Goal: Use online tool/utility: Use online tool/utility

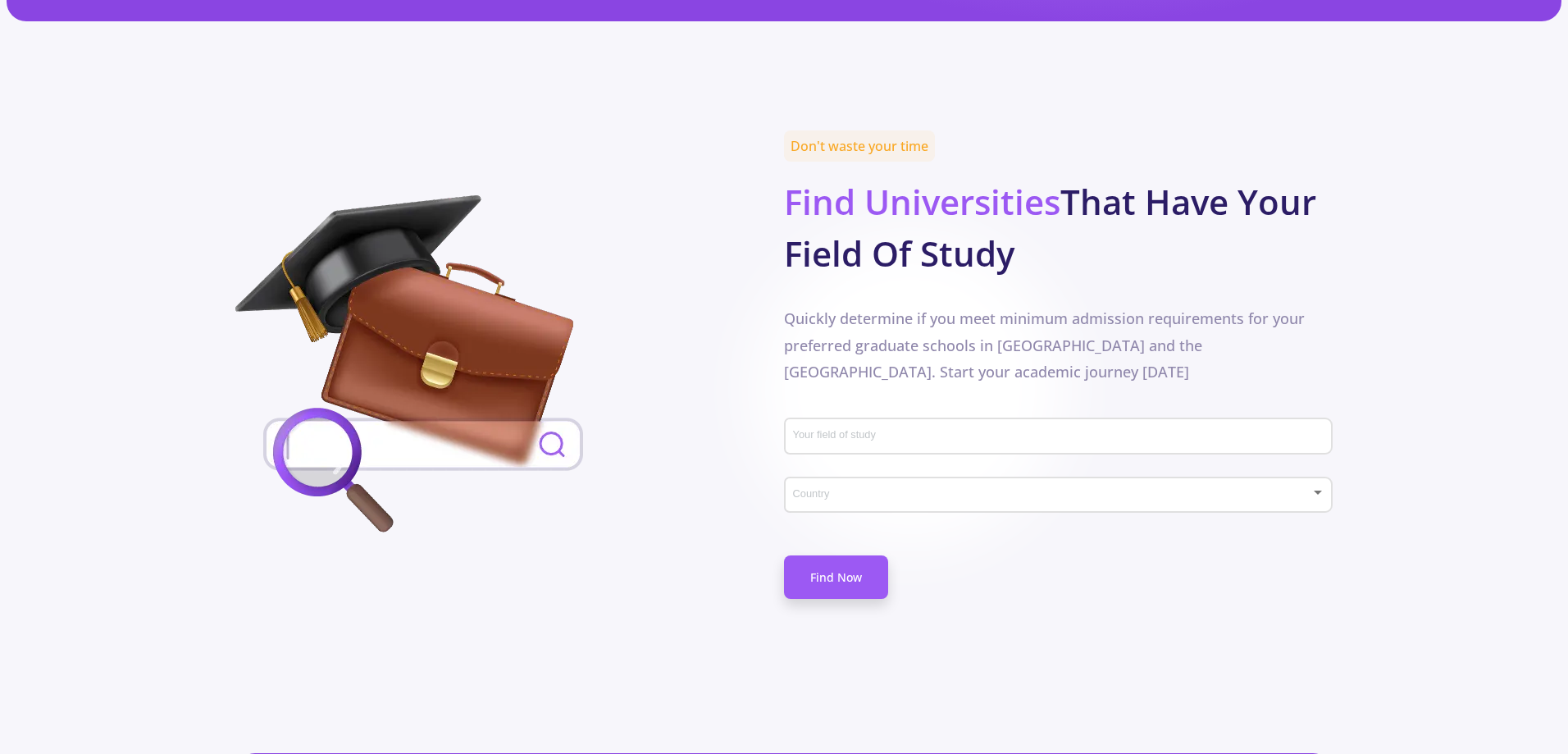
scroll to position [738, 0]
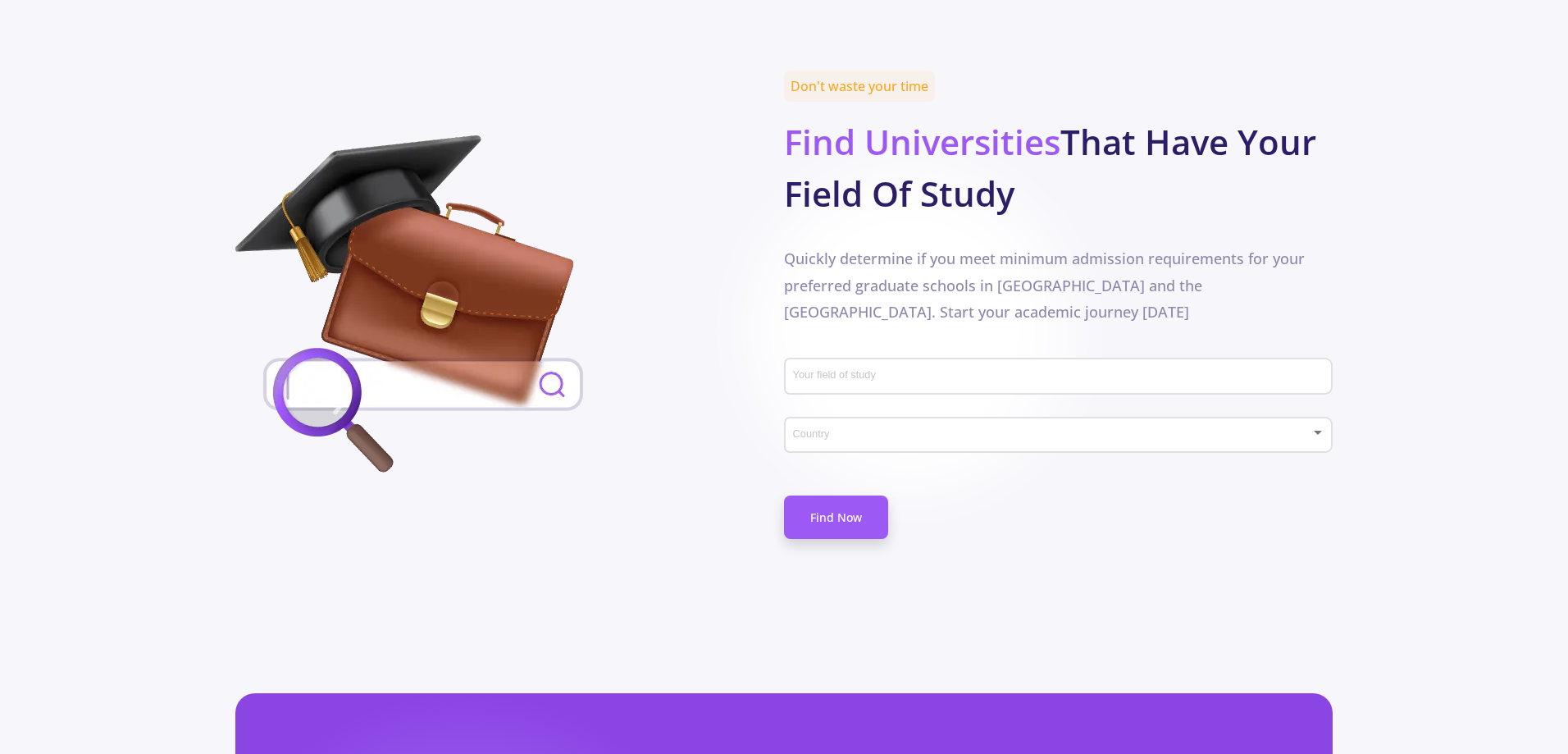
click at [1123, 352] on div "Your field of study" at bounding box center [1058, 373] width 533 height 43
type input "Electrical Engineering"
click at [992, 411] on div "Country" at bounding box center [1058, 431] width 533 height 41
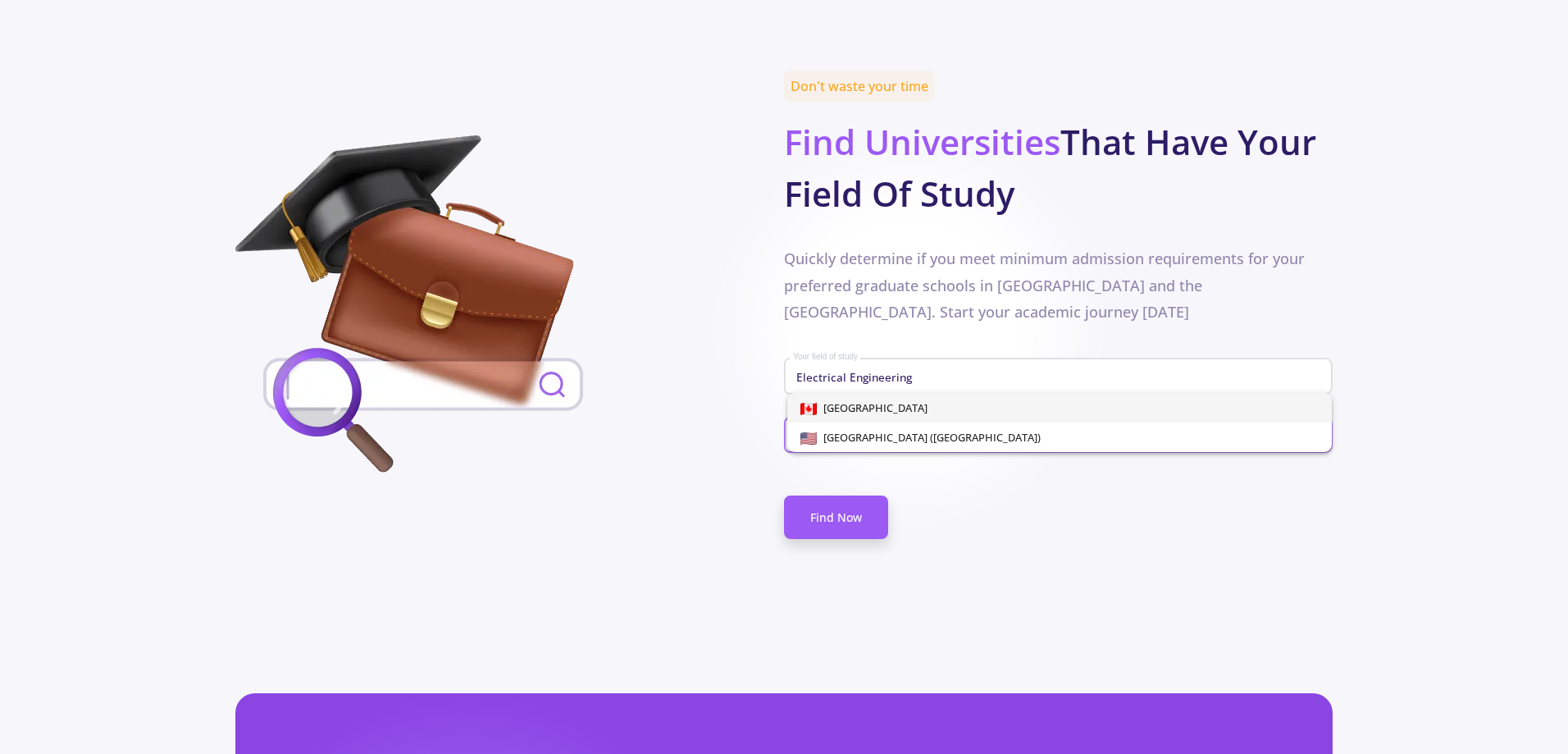
click at [1016, 583] on div at bounding box center [784, 377] width 1568 height 754
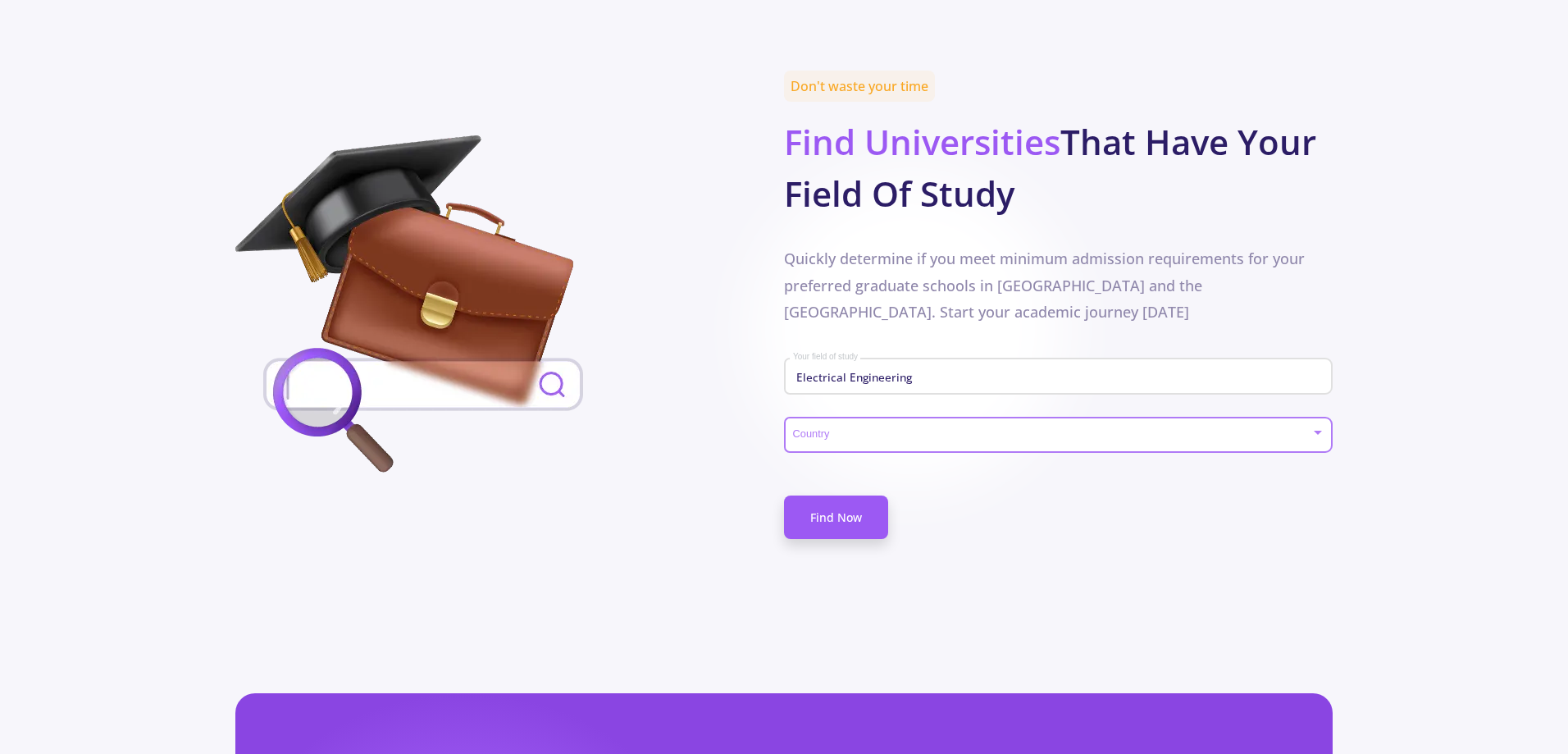
click at [926, 430] on span at bounding box center [1054, 436] width 514 height 12
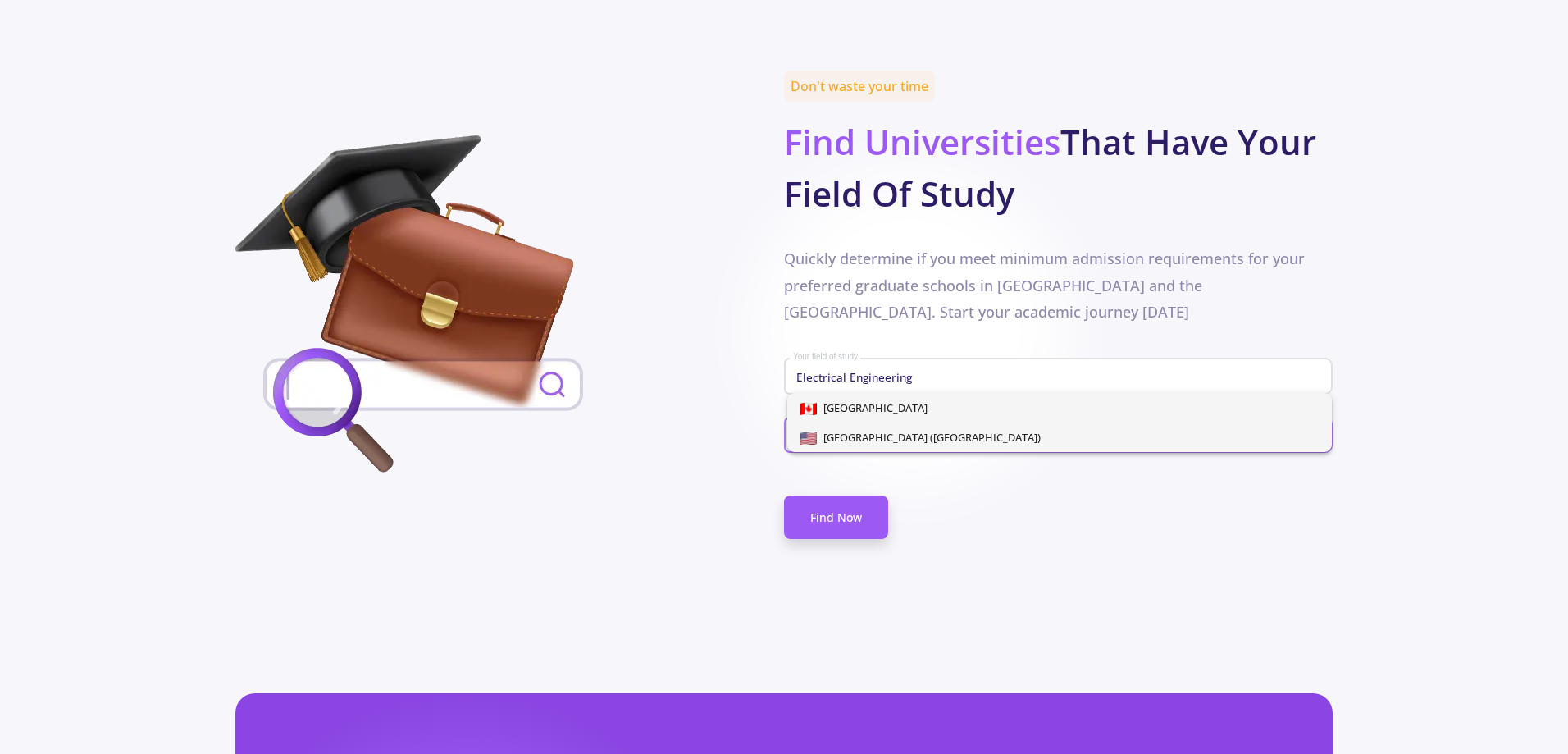
click at [924, 436] on span "[GEOGRAPHIC_DATA] ([GEOGRAPHIC_DATA])" at bounding box center [928, 437] width 224 height 15
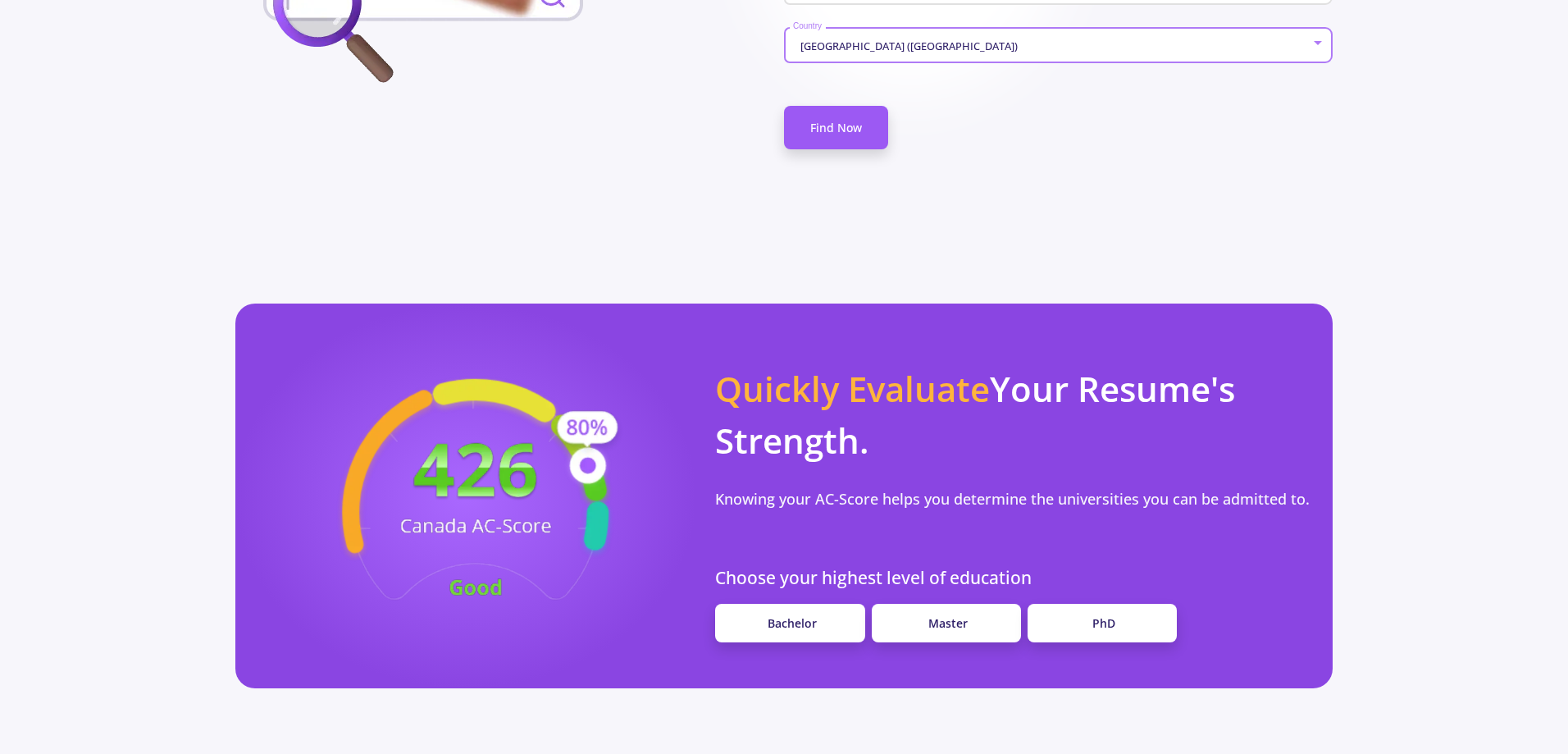
scroll to position [1312, 0]
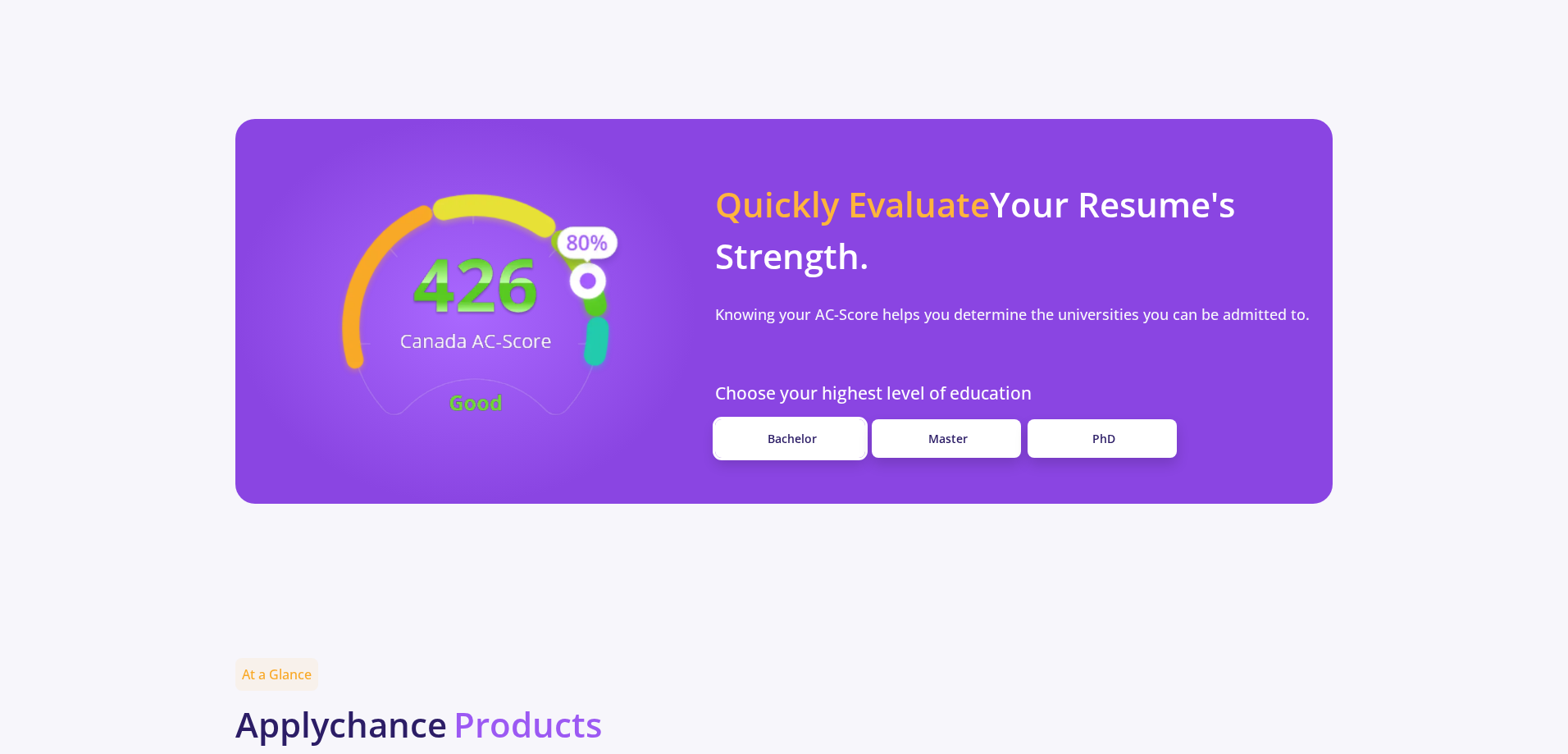
click at [806, 419] on link "Bachelor" at bounding box center [789, 438] width 149 height 38
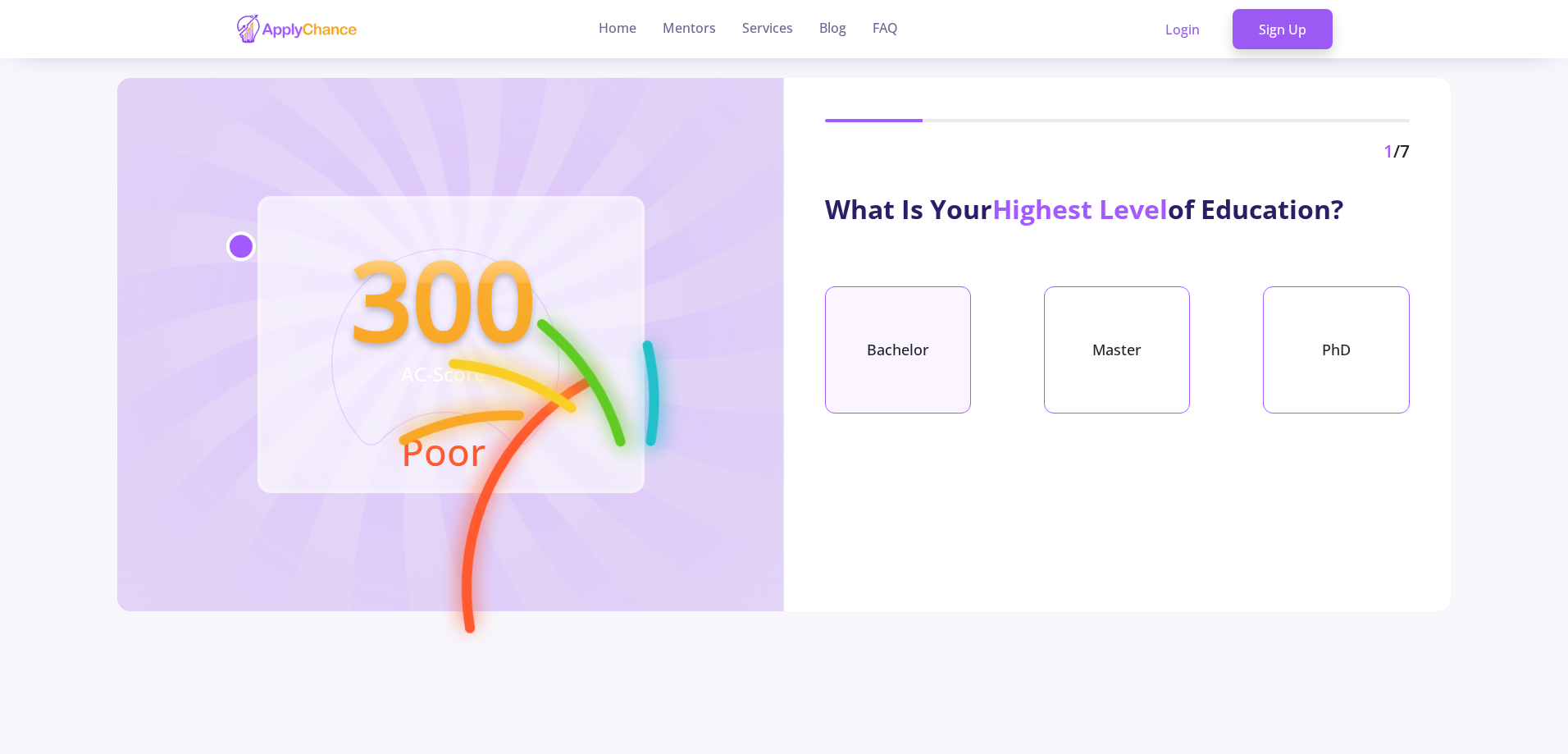
click at [949, 366] on div "Bachelor" at bounding box center [897, 349] width 146 height 127
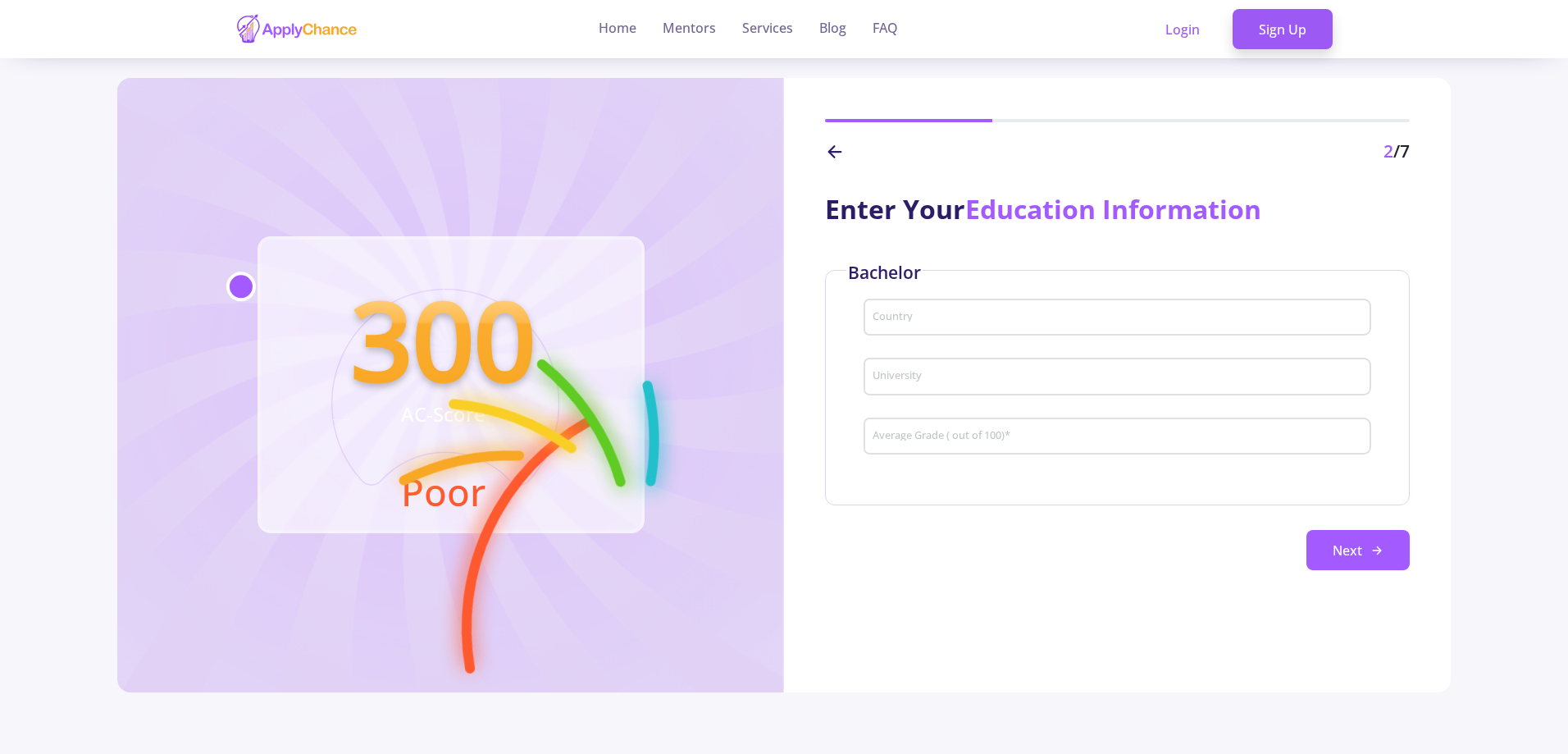
click at [913, 303] on div "Country" at bounding box center [1117, 314] width 491 height 43
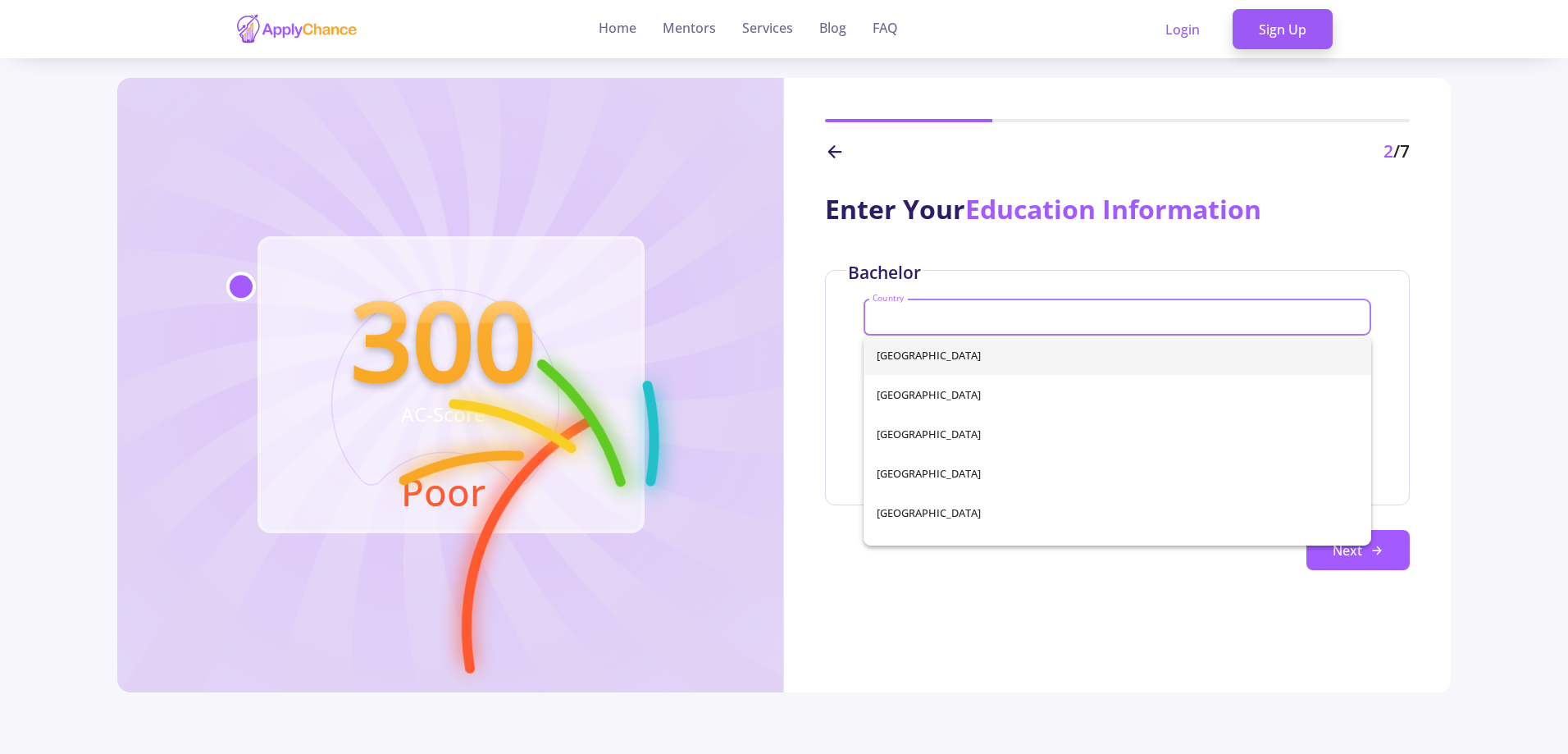
click at [916, 314] on input "Country" at bounding box center [1120, 318] width 495 height 15
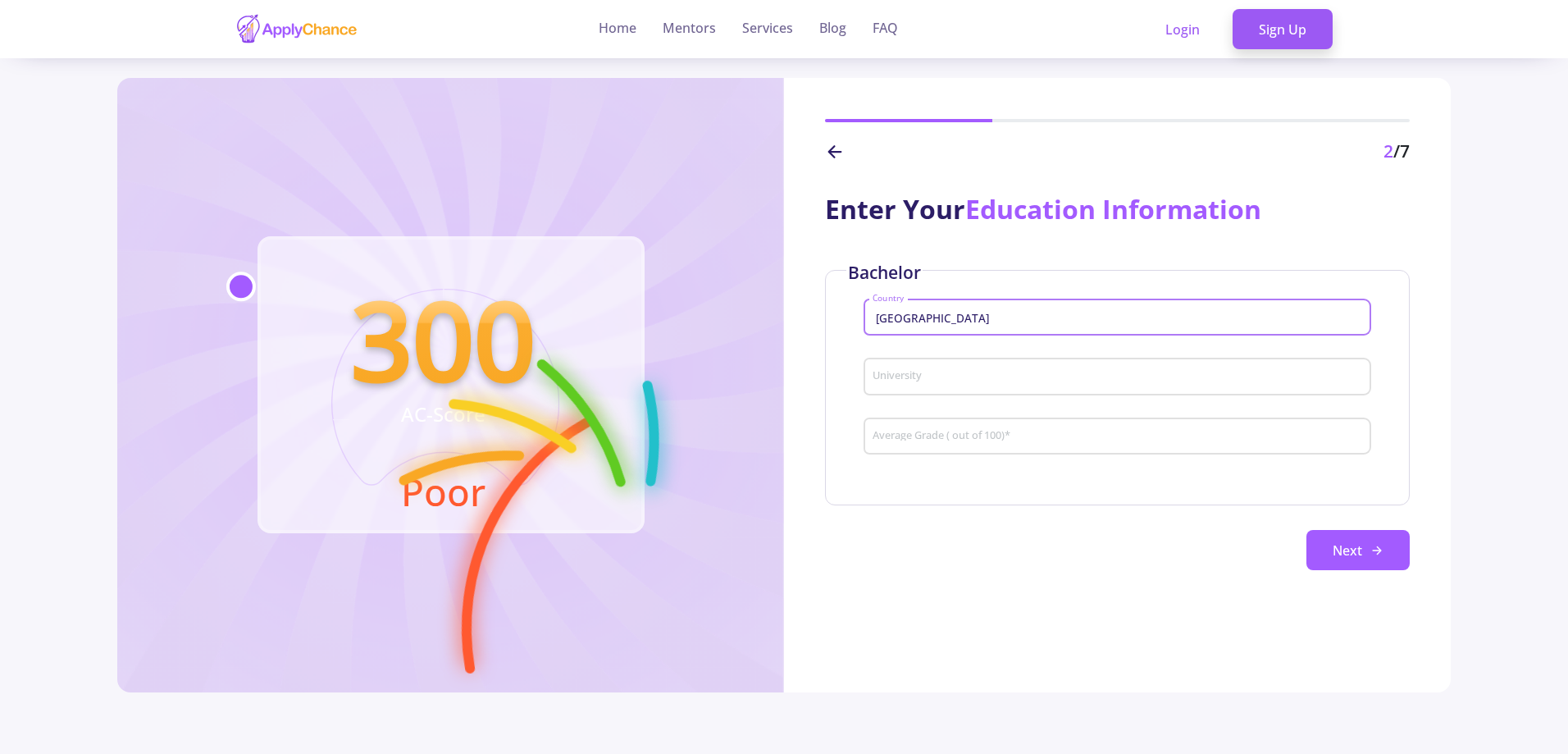
type input "[GEOGRAPHIC_DATA]"
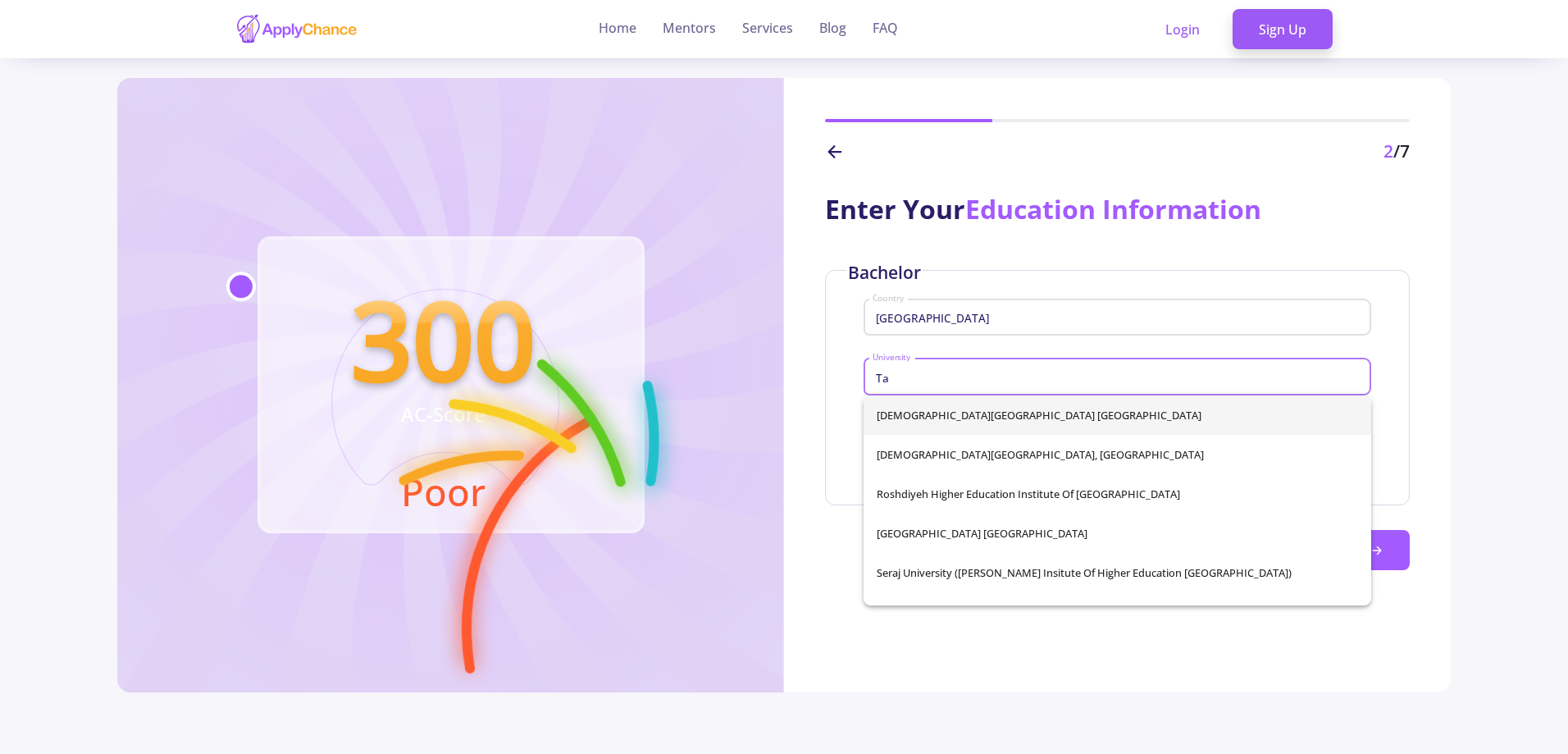
type input "T"
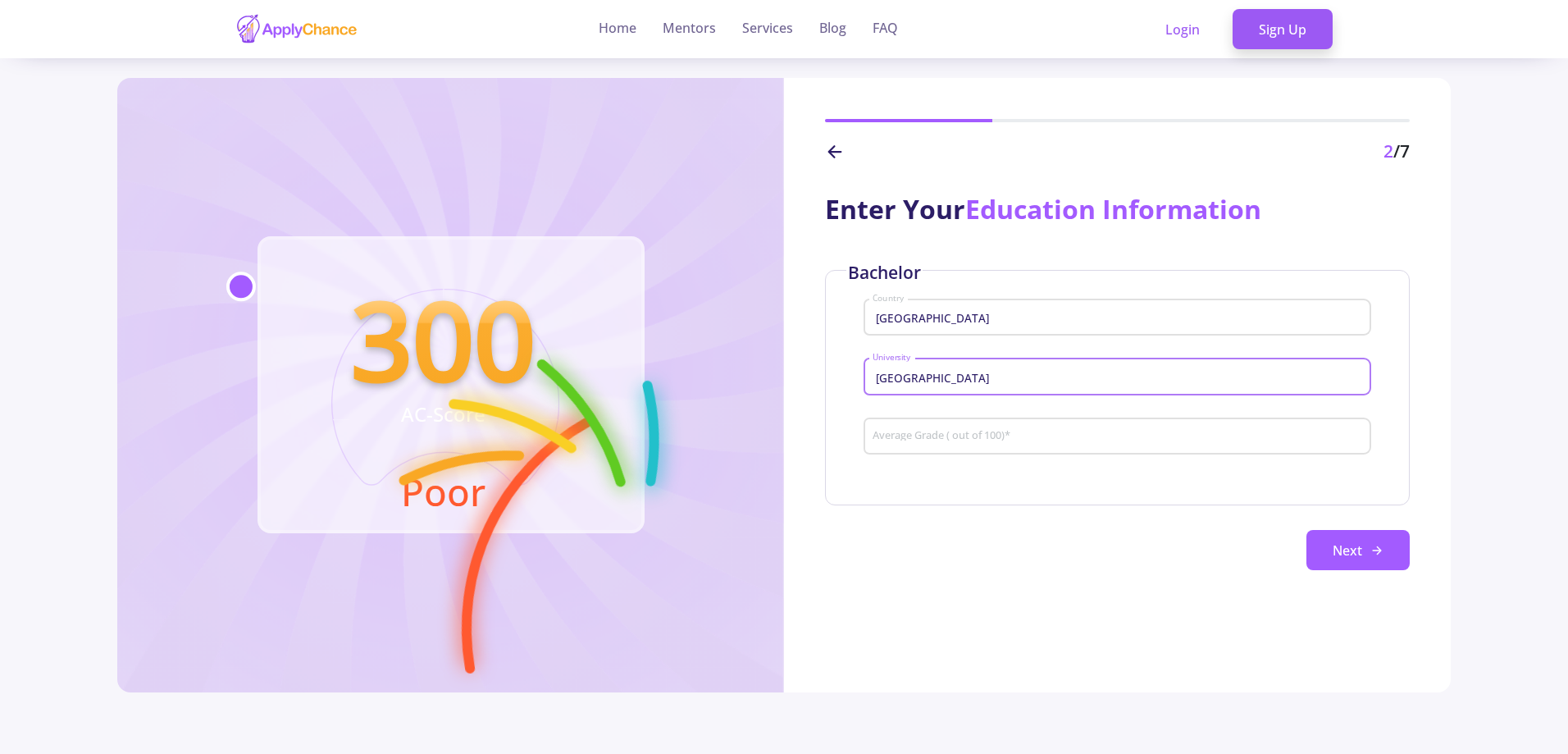
type input "[GEOGRAPHIC_DATA]"
type input "78"
click at [1361, 536] on button "Next" at bounding box center [1358, 550] width 103 height 41
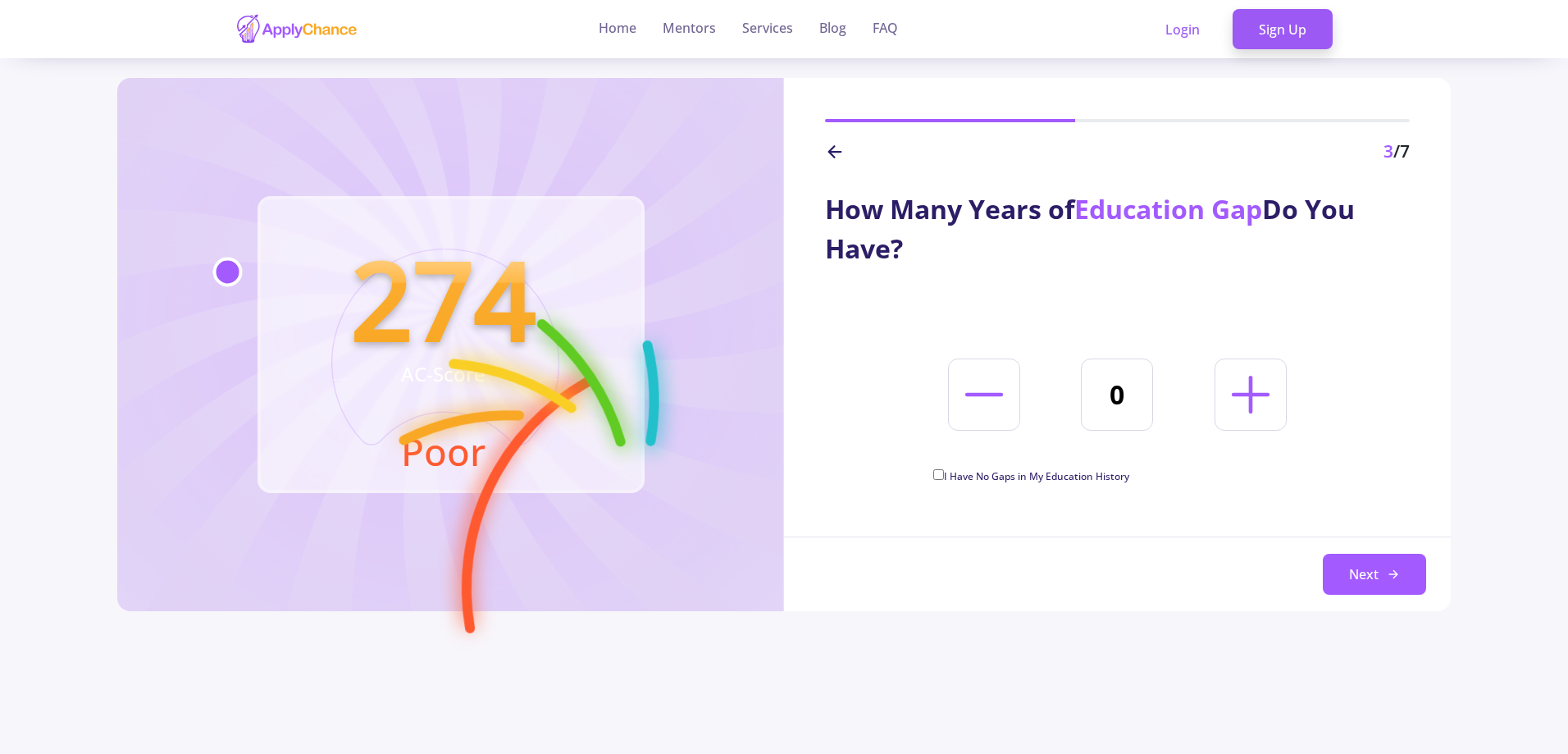
click at [1015, 473] on span "I Have No Gaps in My Education History" at bounding box center [1036, 475] width 185 height 14
click at [944, 473] on input "I Have No Gaps in My Education History" at bounding box center [939, 475] width 11 height 11
checkbox input "true"
click at [1420, 576] on button "Next" at bounding box center [1375, 573] width 103 height 41
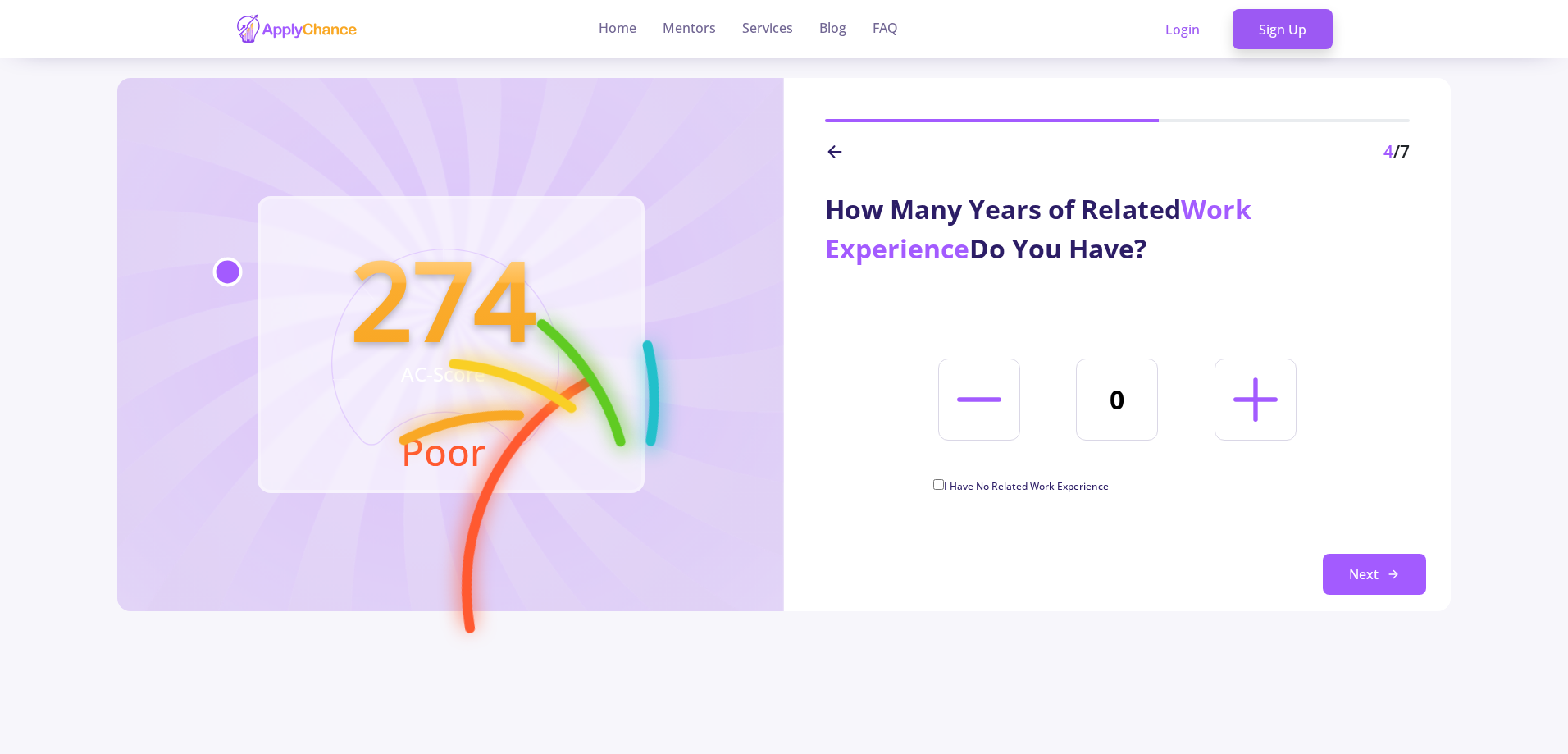
click at [1279, 379] on icon at bounding box center [1256, 399] width 71 height 71
click at [1278, 379] on icon at bounding box center [1256, 399] width 71 height 71
type input "2"
click at [1365, 574] on button "Next" at bounding box center [1375, 573] width 103 height 41
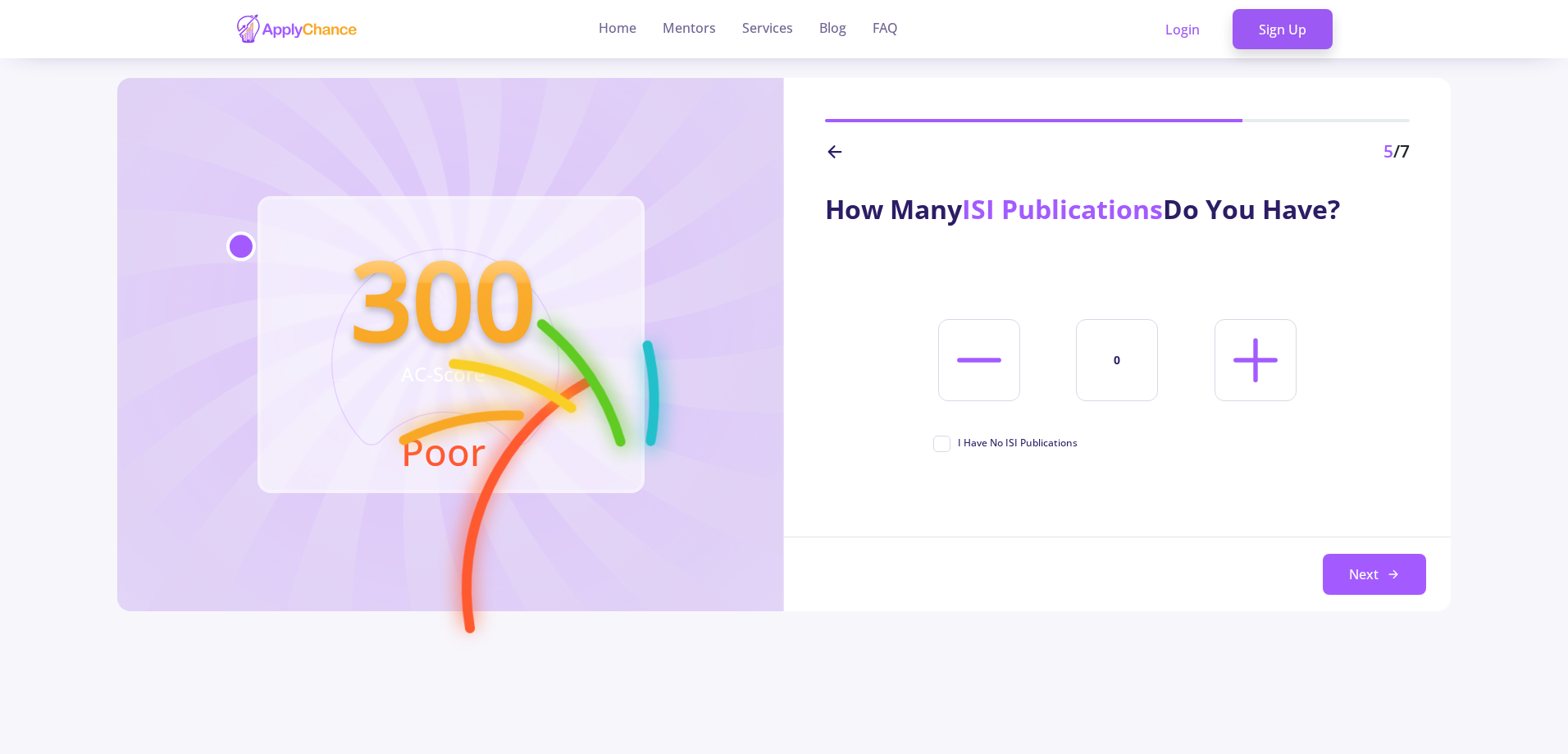
click at [1254, 334] on icon at bounding box center [1256, 360] width 71 height 71
type input "1"
click at [1382, 574] on button "Next" at bounding box center [1375, 573] width 103 height 41
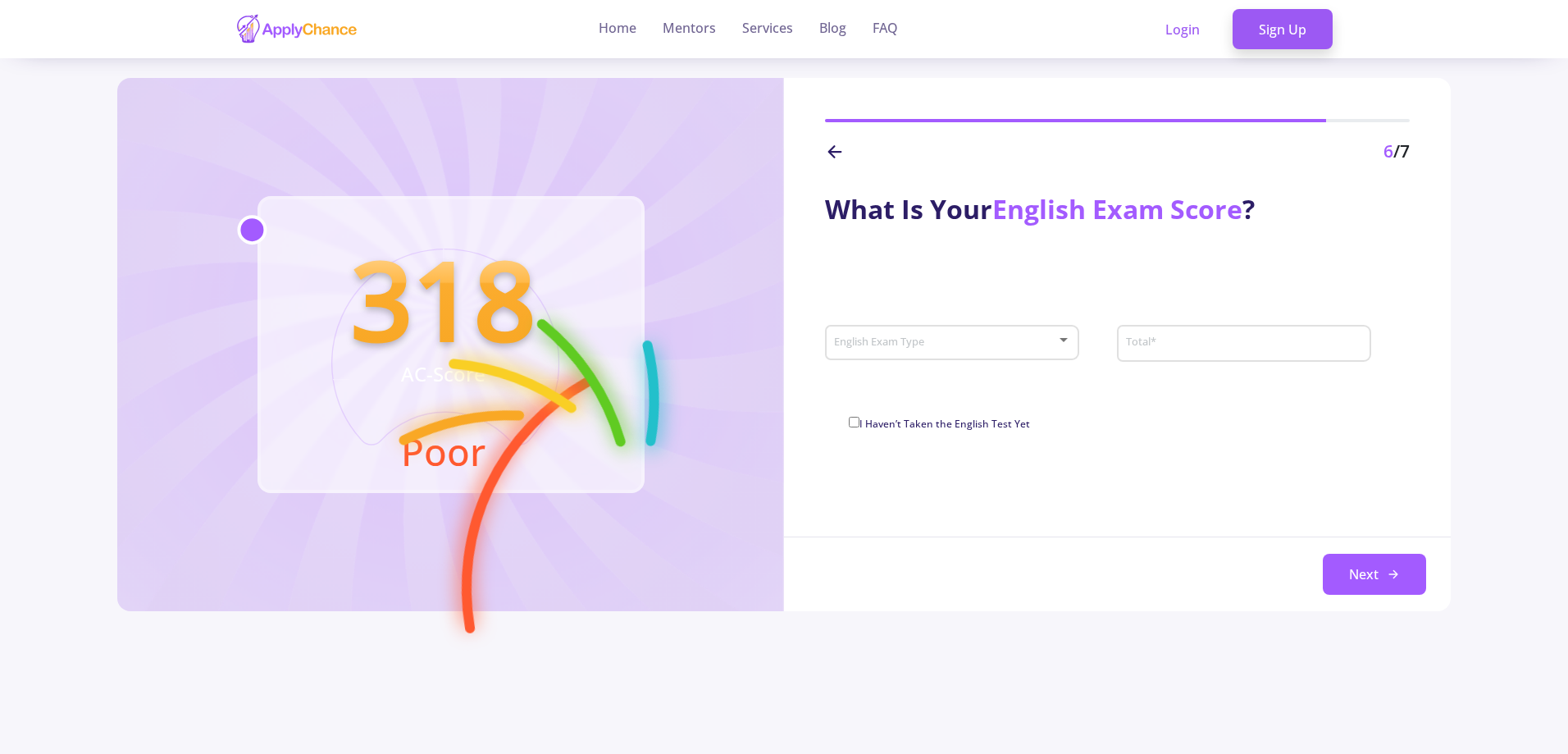
click at [1038, 344] on span at bounding box center [947, 342] width 220 height 12
click at [885, 349] on span "IELTS" at bounding box center [953, 355] width 224 height 30
click at [1170, 337] on input "Total *" at bounding box center [1240, 344] width 229 height 15
type input "7.5"
click at [1197, 480] on div "What Is Your English Exam Score ? IELTS English Exam Type 7.5 Total * 0/9 I Hav…" at bounding box center [1117, 388] width 667 height 447
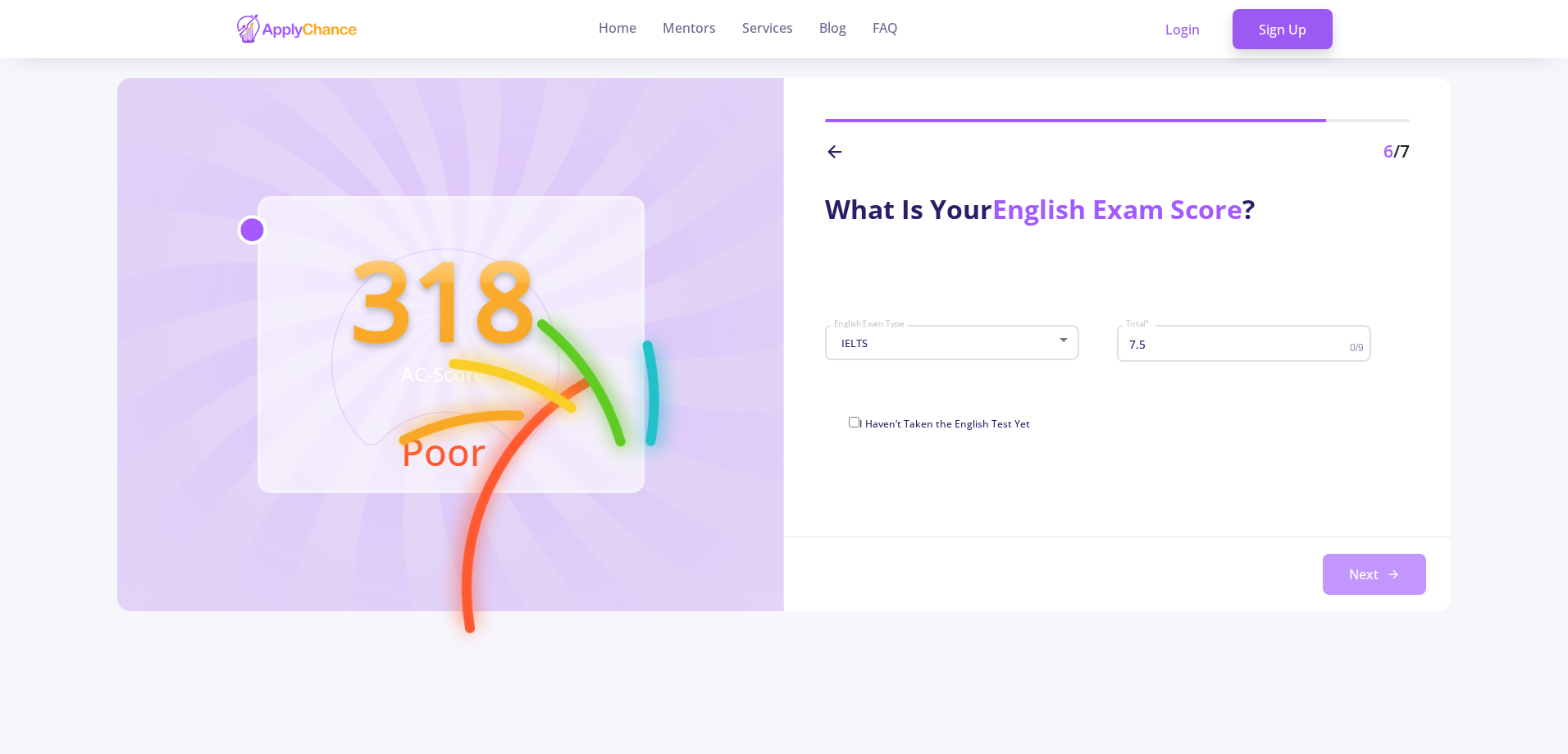
click at [1358, 584] on button "Next" at bounding box center [1375, 573] width 103 height 41
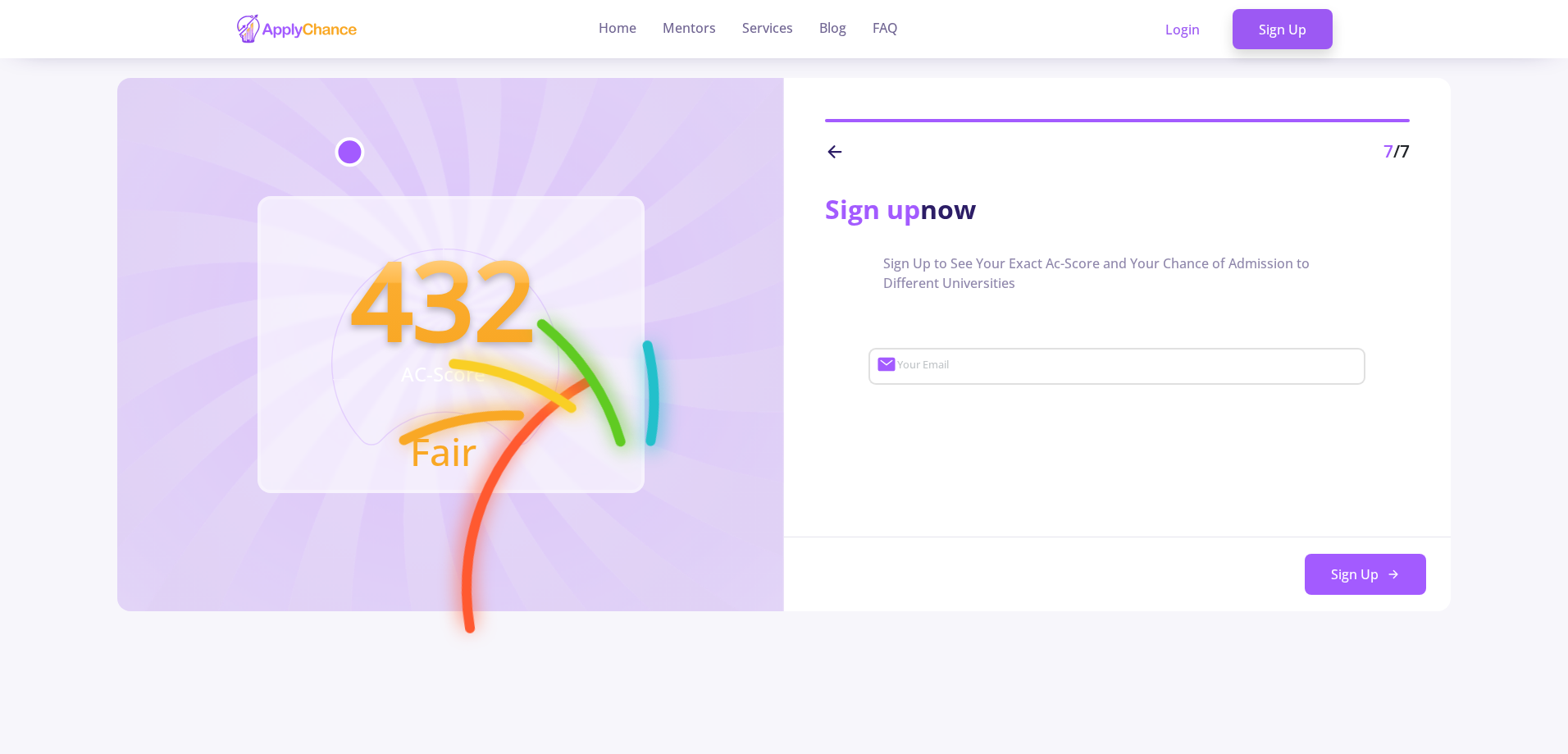
click at [1080, 373] on input "Your Email" at bounding box center [1129, 367] width 466 height 15
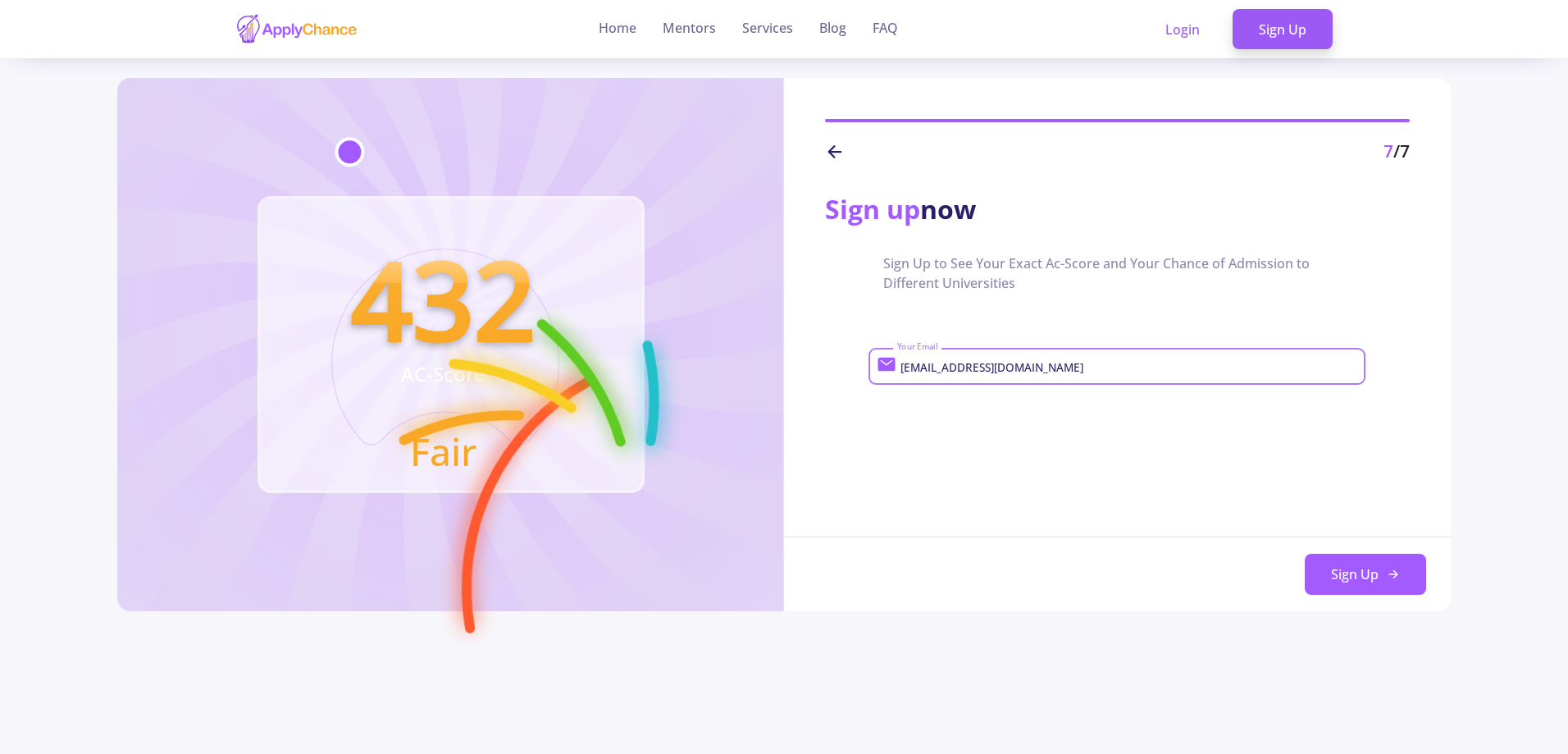
type input "[EMAIL_ADDRESS][DOMAIN_NAME]"
click at [1364, 592] on button "Sign Up" at bounding box center [1366, 573] width 122 height 41
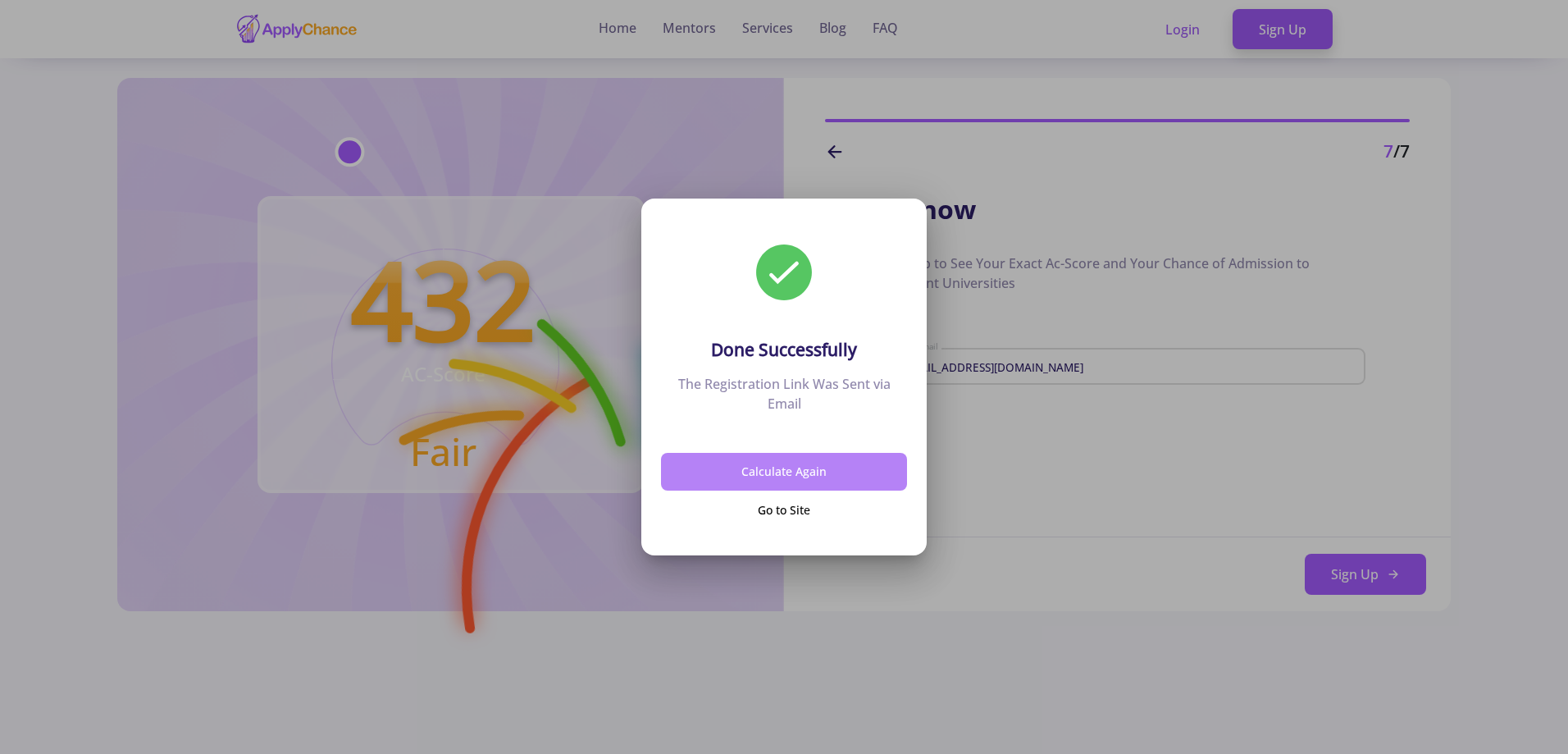
click at [807, 479] on button "Calculate Again" at bounding box center [783, 472] width 246 height 38
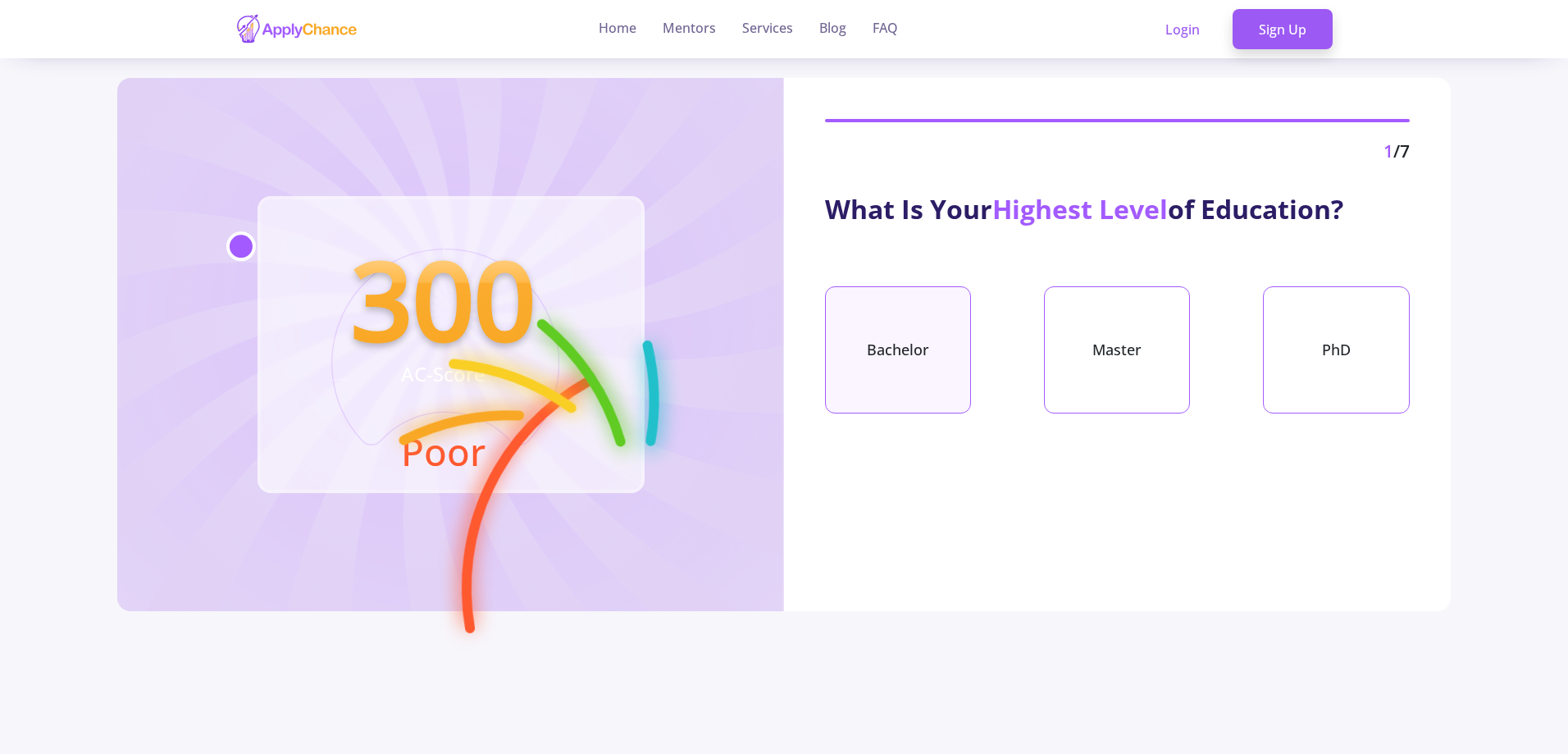
click at [849, 388] on div "Bachelor" at bounding box center [897, 349] width 146 height 127
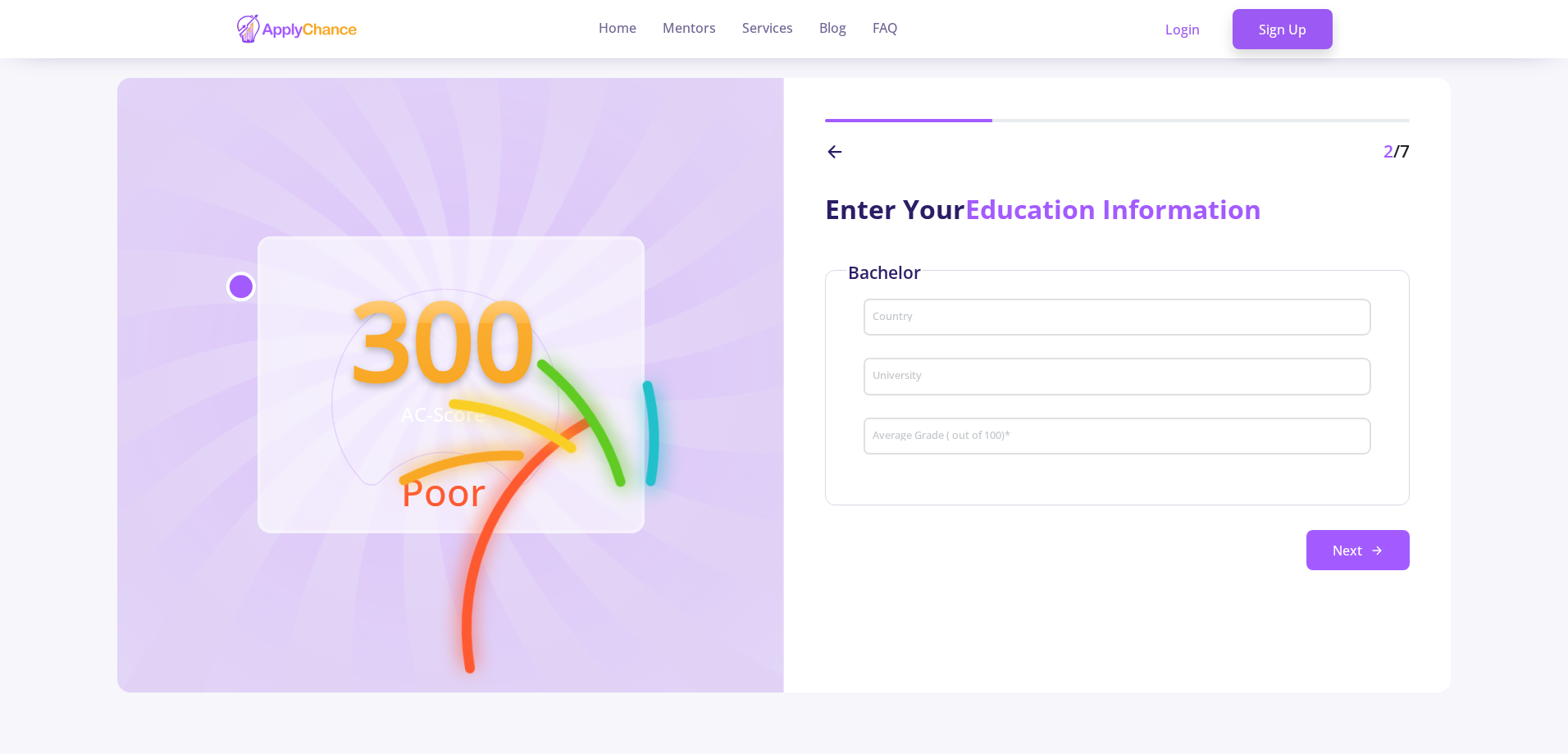
click at [927, 302] on div "Country" at bounding box center [1117, 314] width 491 height 43
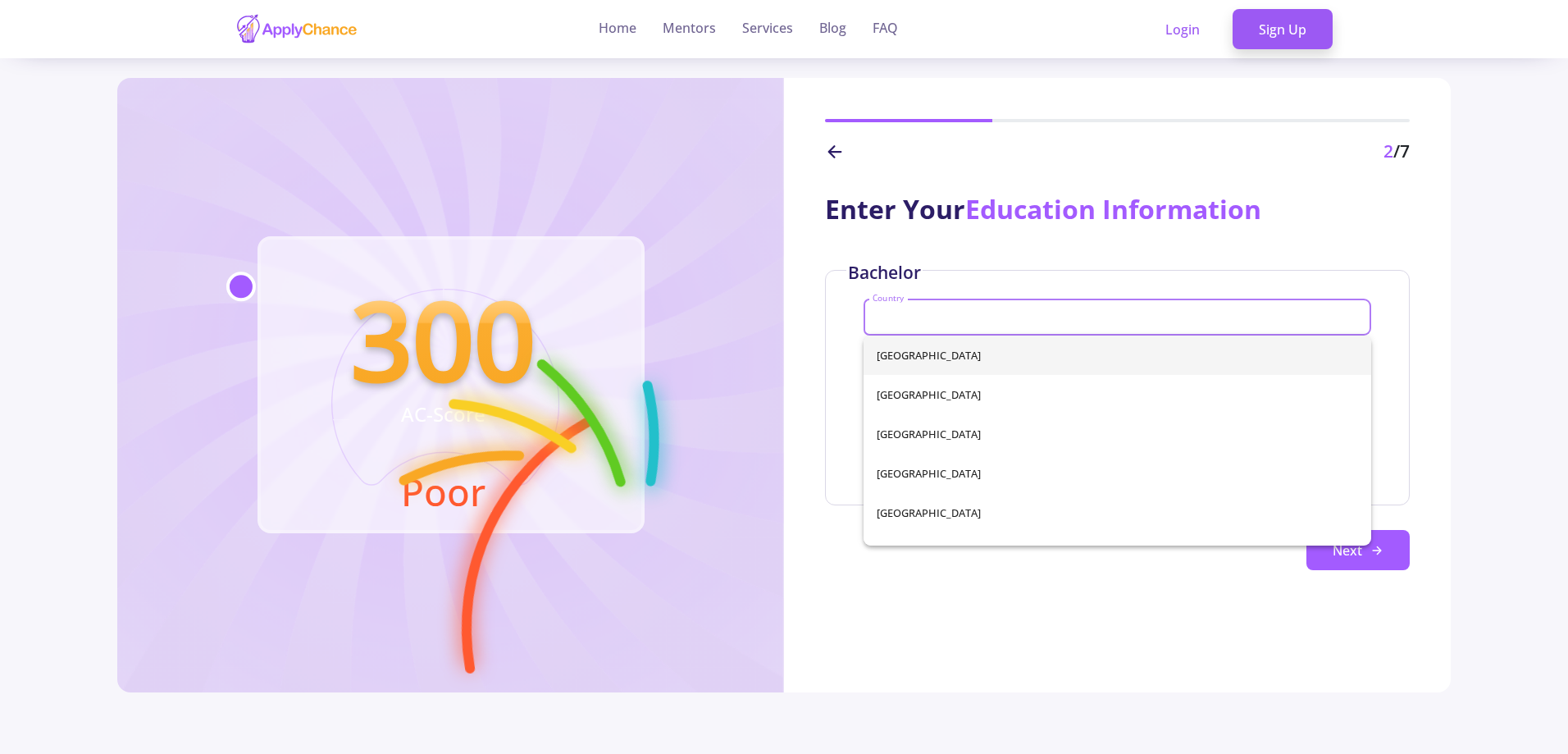
click at [921, 320] on input "Country" at bounding box center [1120, 318] width 495 height 15
type input "T"
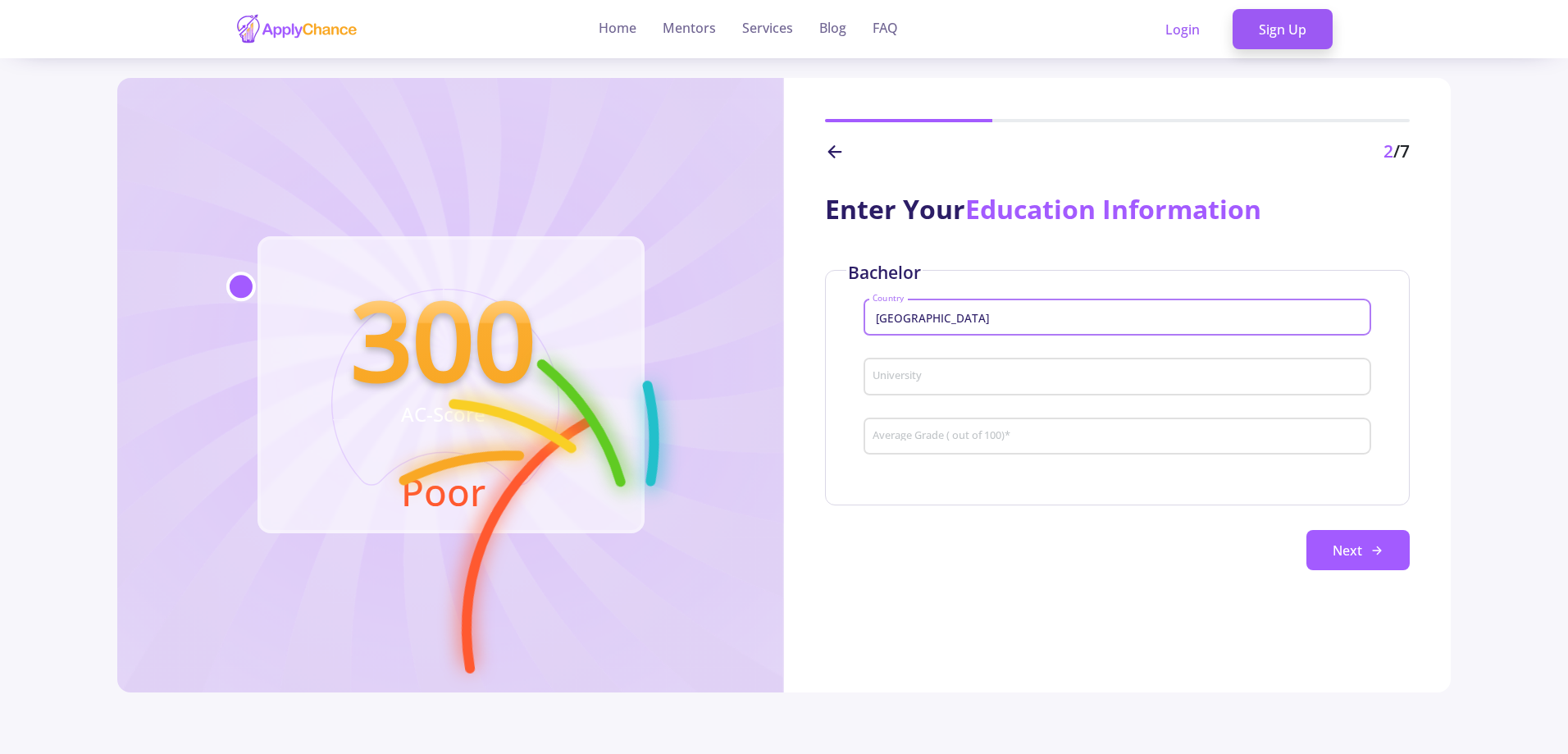
type input "[GEOGRAPHIC_DATA]"
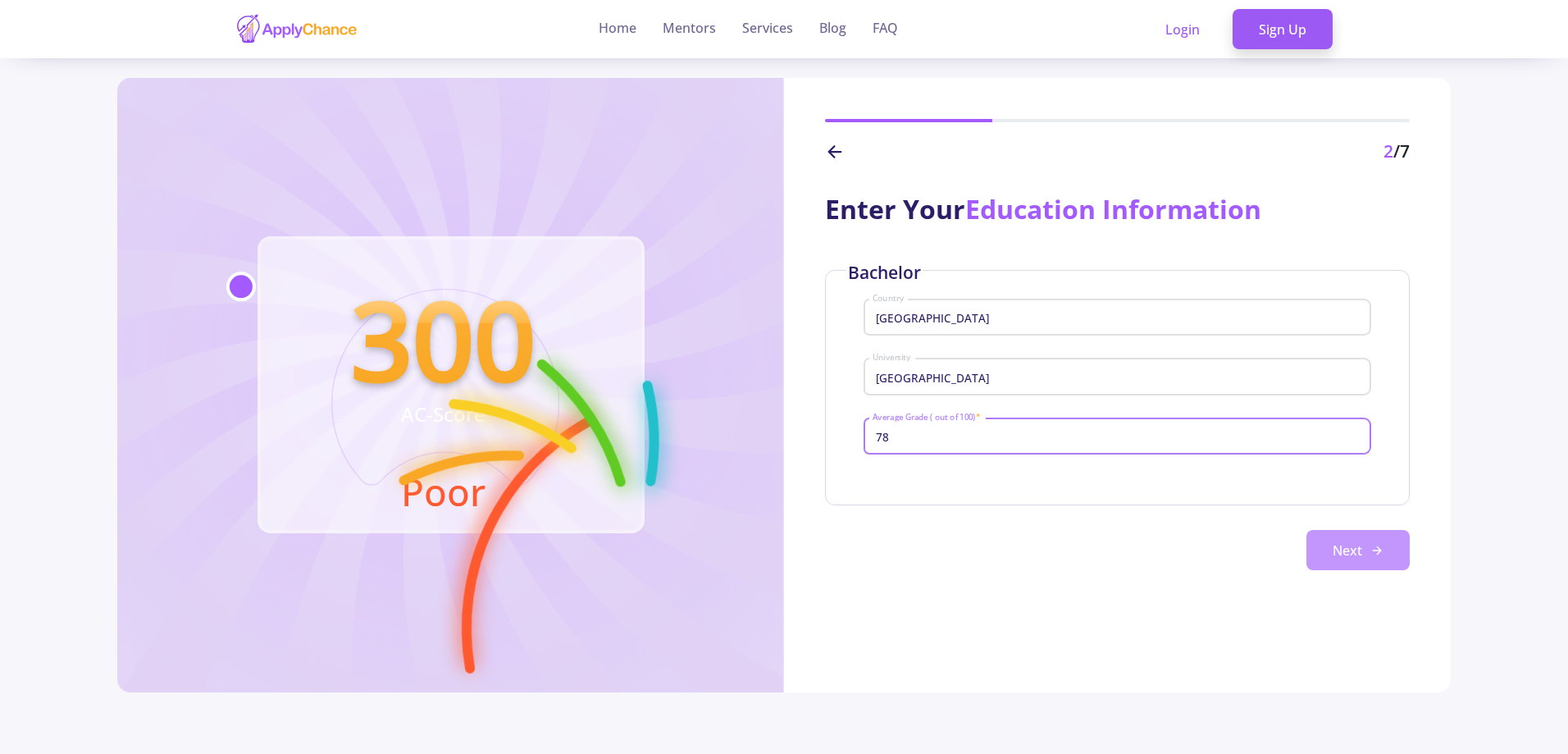
type input "78"
click at [1308, 558] on button "Next" at bounding box center [1358, 550] width 103 height 41
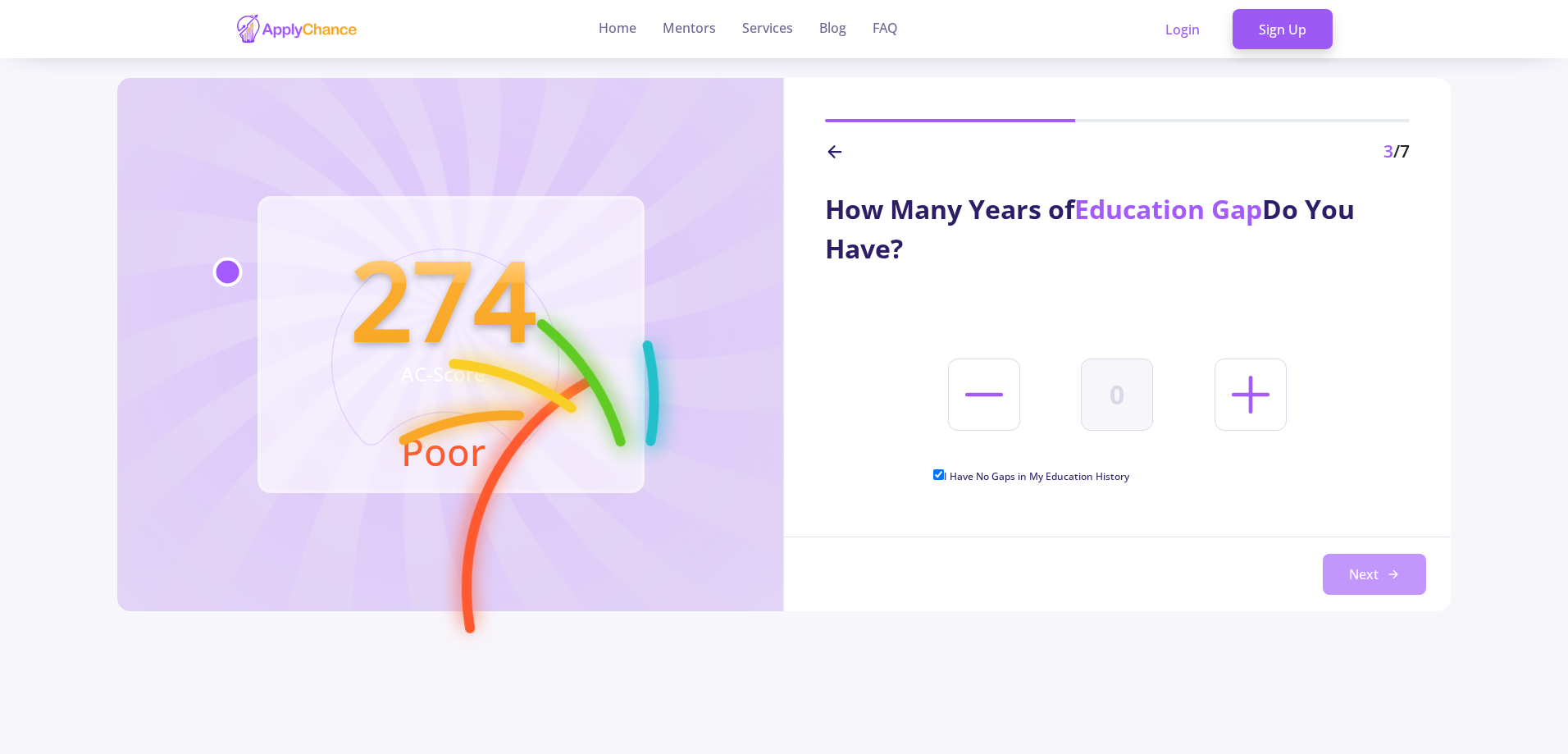
click at [1401, 574] on button "Next" at bounding box center [1375, 573] width 103 height 41
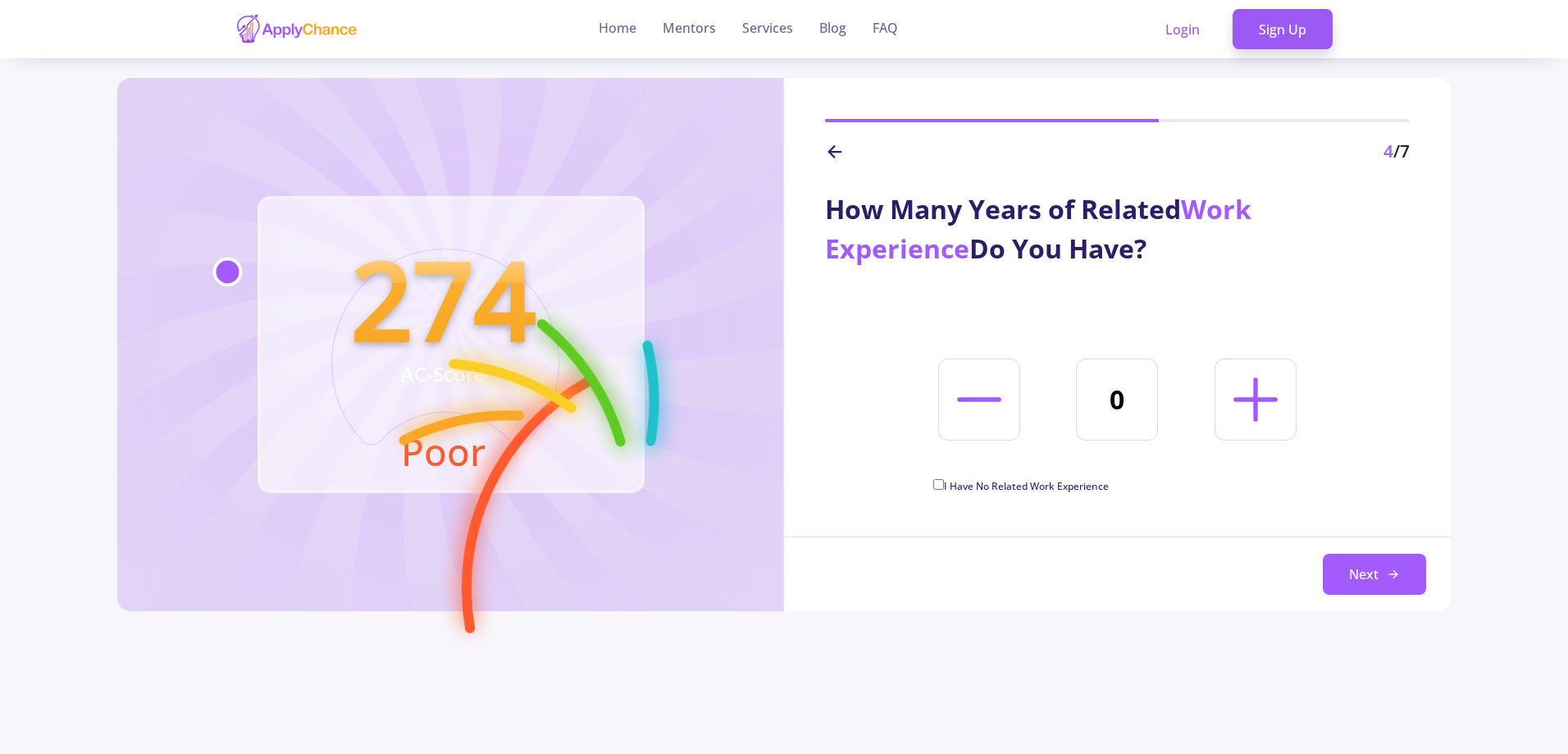
click at [1291, 387] on icon at bounding box center [1256, 399] width 71 height 71
type input "2"
click at [1355, 566] on button "Next" at bounding box center [1375, 573] width 103 height 41
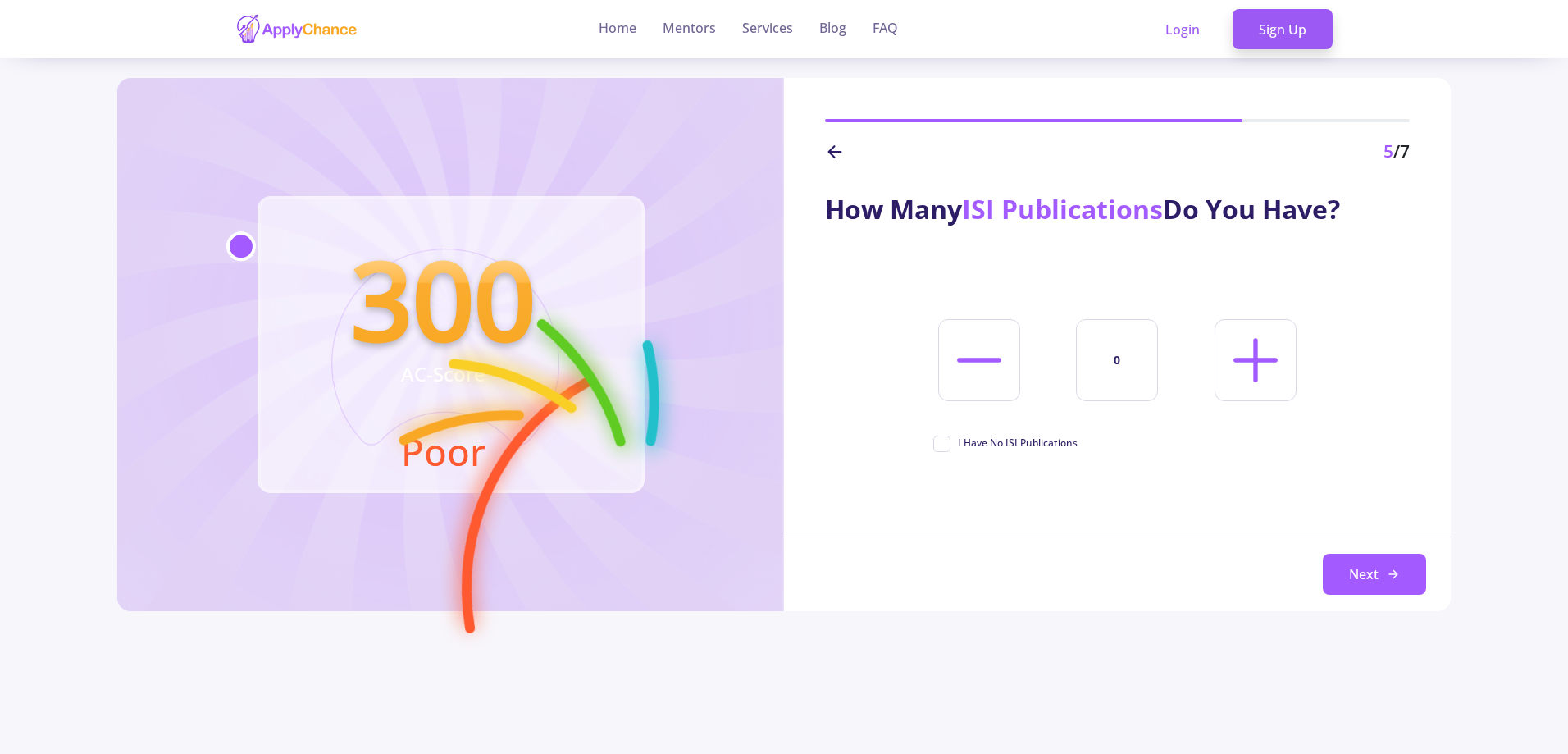
click at [1259, 360] on line at bounding box center [1255, 360] width 39 height 0
type input "1"
click at [1381, 574] on button "Next" at bounding box center [1375, 573] width 103 height 41
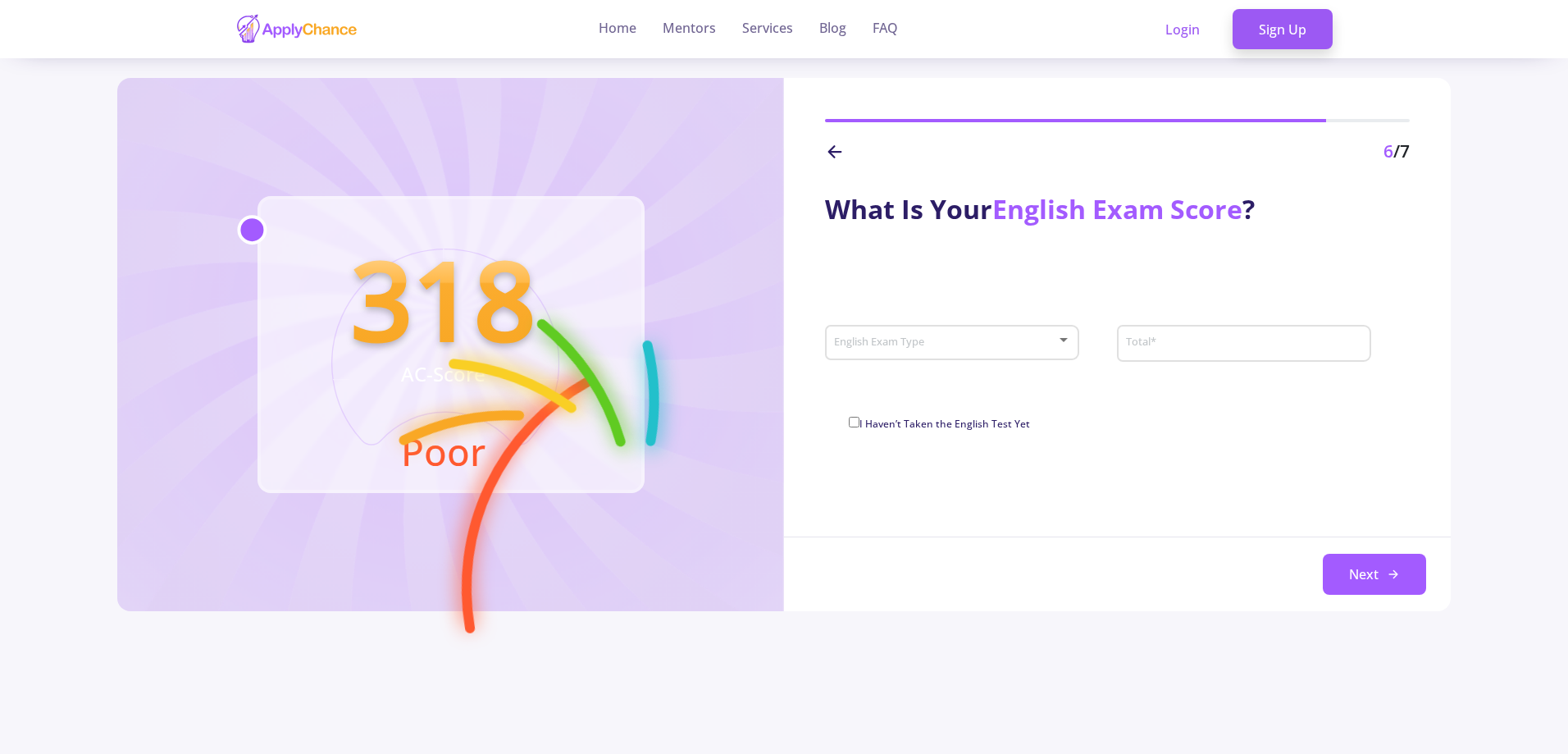
click at [906, 334] on div "English Exam Type" at bounding box center [952, 339] width 239 height 41
click at [905, 353] on span "IELTS" at bounding box center [953, 355] width 224 height 30
click at [1168, 338] on input "Total *" at bounding box center [1240, 344] width 229 height 15
type input "7.5"
click at [1396, 558] on button "Next" at bounding box center [1375, 573] width 103 height 41
